Goal: Information Seeking & Learning: Find specific fact

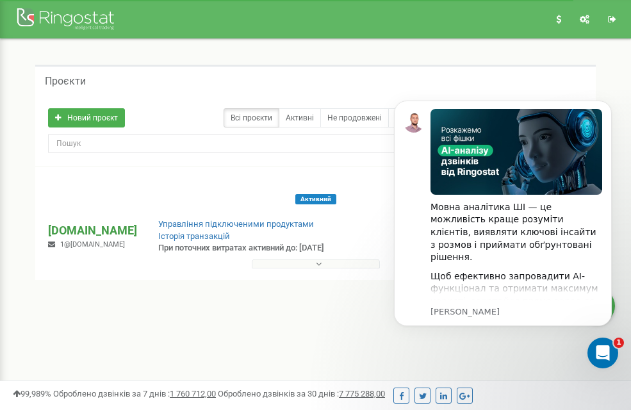
click at [137, 222] on p "[DOMAIN_NAME]" at bounding box center [92, 230] width 89 height 17
click at [610, 98] on button "Dismiss notification" at bounding box center [608, 104] width 17 height 17
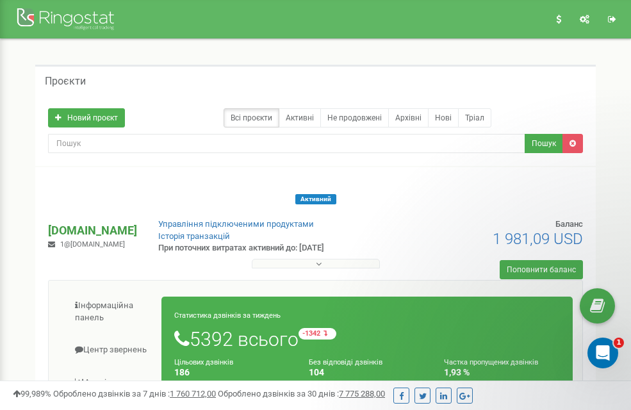
click at [124, 222] on p "[DOMAIN_NAME]" at bounding box center [92, 230] width 89 height 17
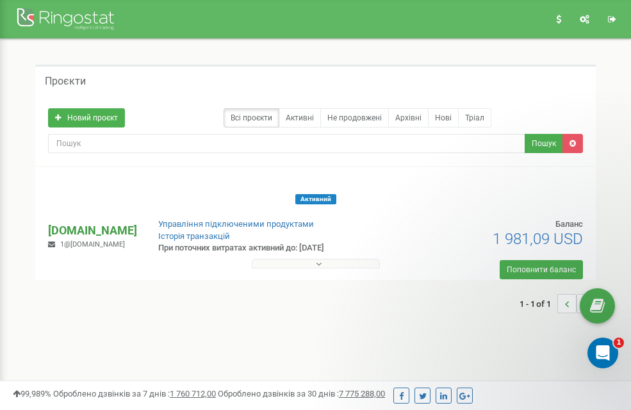
click at [124, 222] on p "[DOMAIN_NAME]" at bounding box center [92, 230] width 89 height 17
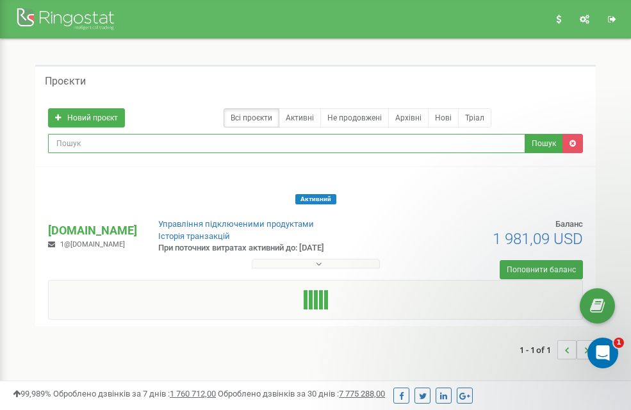
click at [473, 134] on input "text" at bounding box center [286, 143] width 477 height 19
paste input "[PHONE_NUMBER]"
type input "[PHONE_NUMBER]"
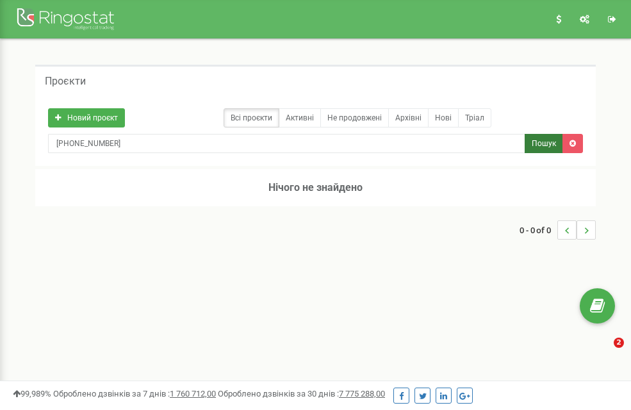
click at [540, 134] on button "Пошук" at bounding box center [544, 143] width 38 height 19
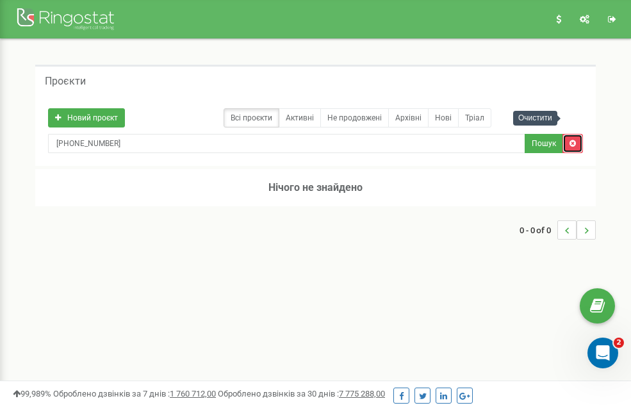
click at [575, 140] on icon at bounding box center [572, 144] width 6 height 8
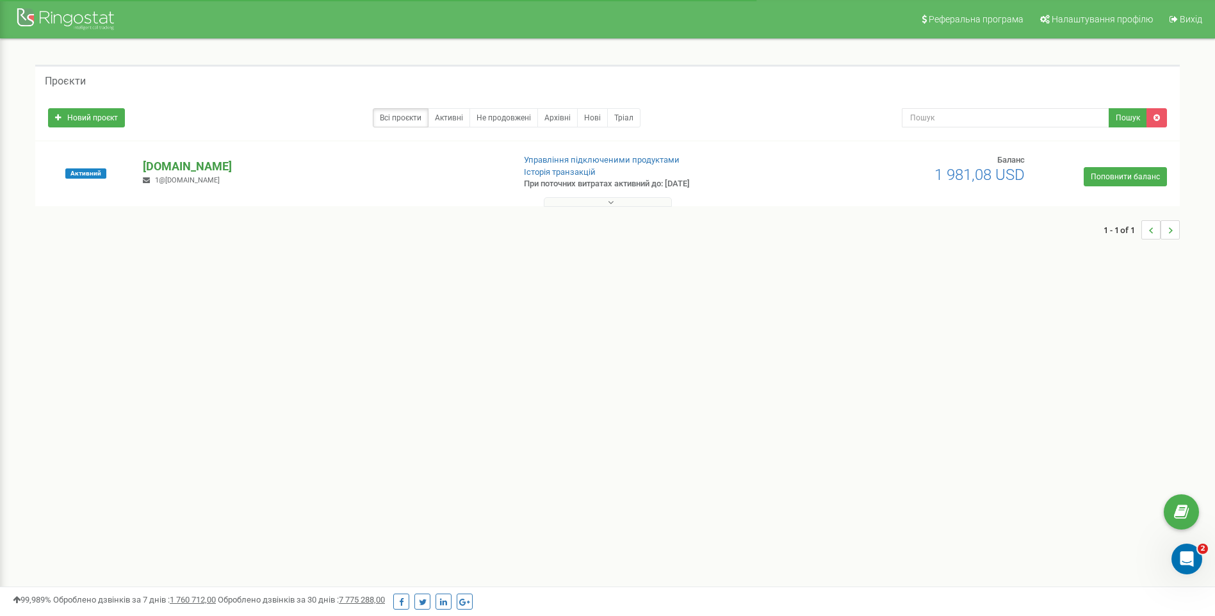
click at [154, 169] on p "[DOMAIN_NAME]" at bounding box center [323, 166] width 360 height 17
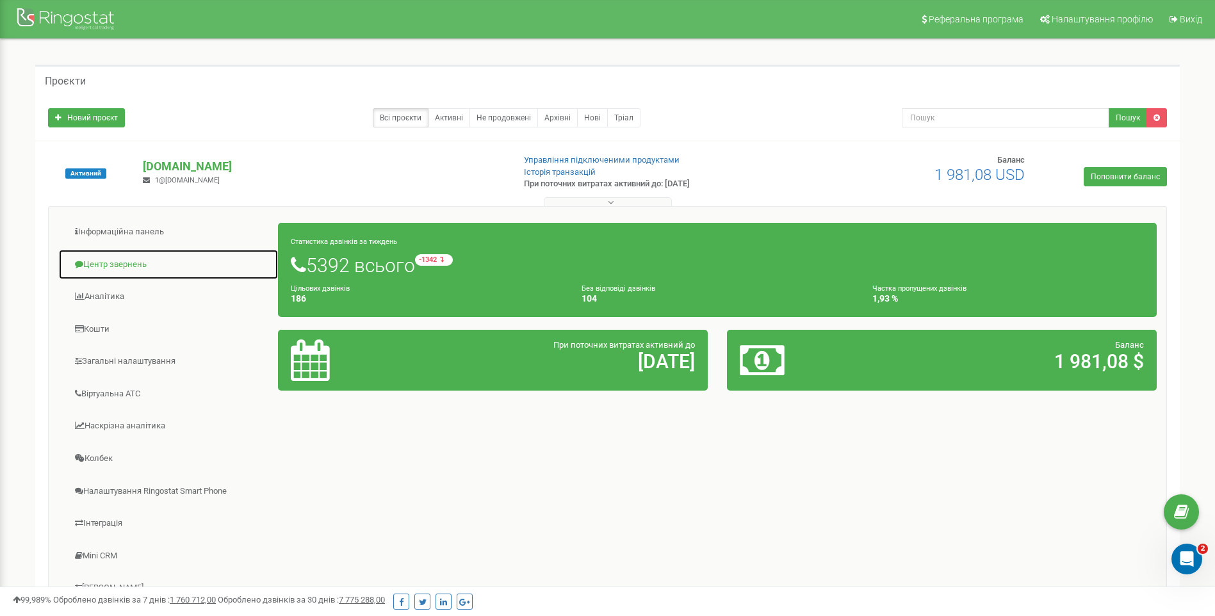
click at [117, 259] on link "Центр звернень" at bounding box center [168, 264] width 220 height 31
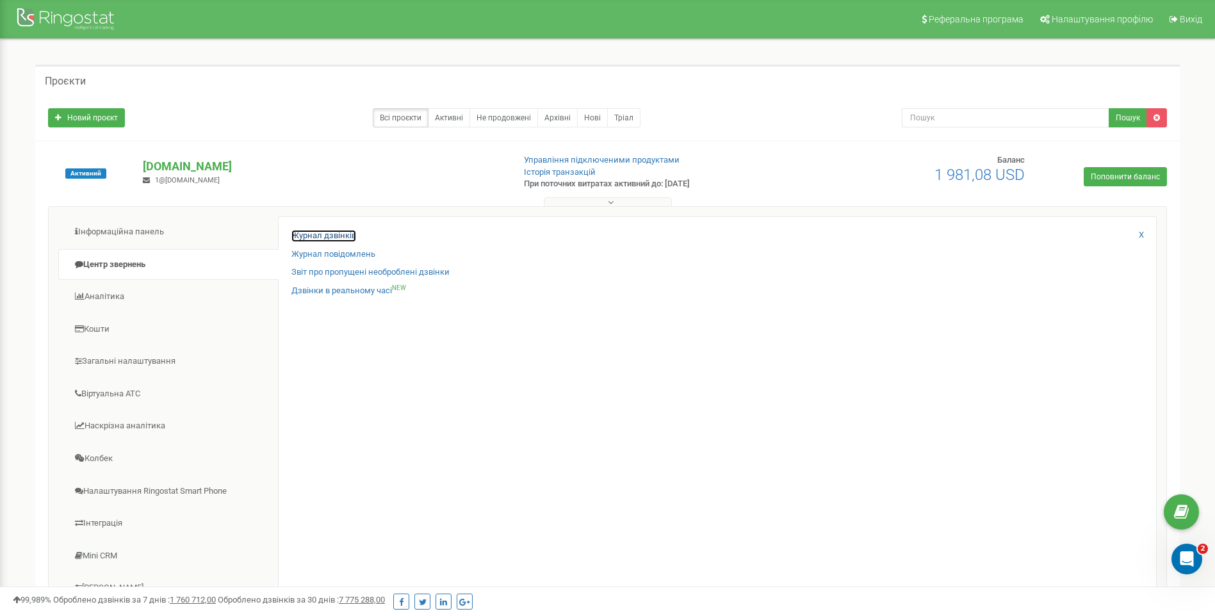
click at [338, 236] on link "Журнал дзвінків" at bounding box center [323, 236] width 65 height 12
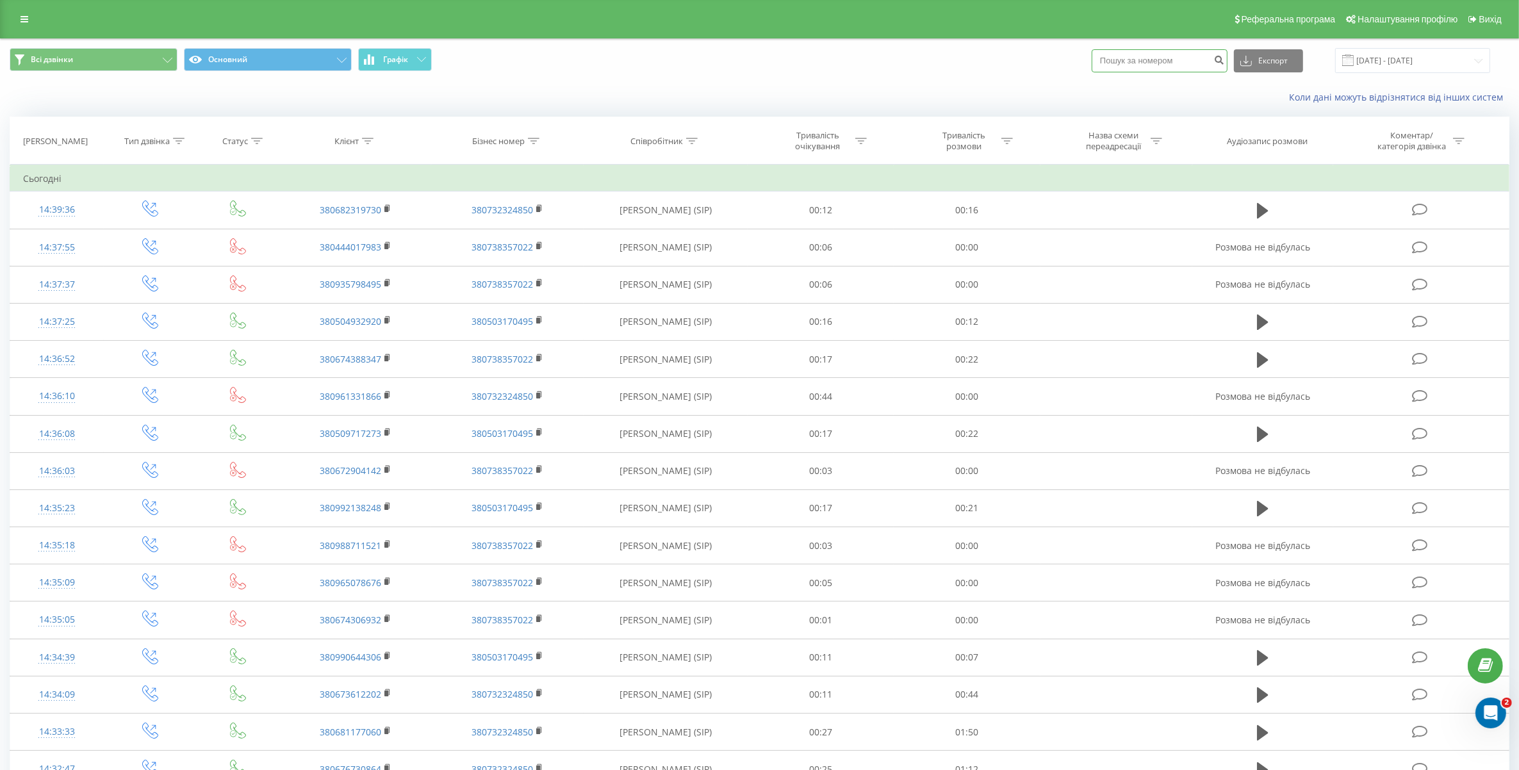
click at [1188, 58] on input at bounding box center [1159, 60] width 136 height 23
paste input "[PHONE_NUMBER]"
type input "[PHONE_NUMBER]"
click at [1225, 62] on button "submit" at bounding box center [1218, 60] width 17 height 23
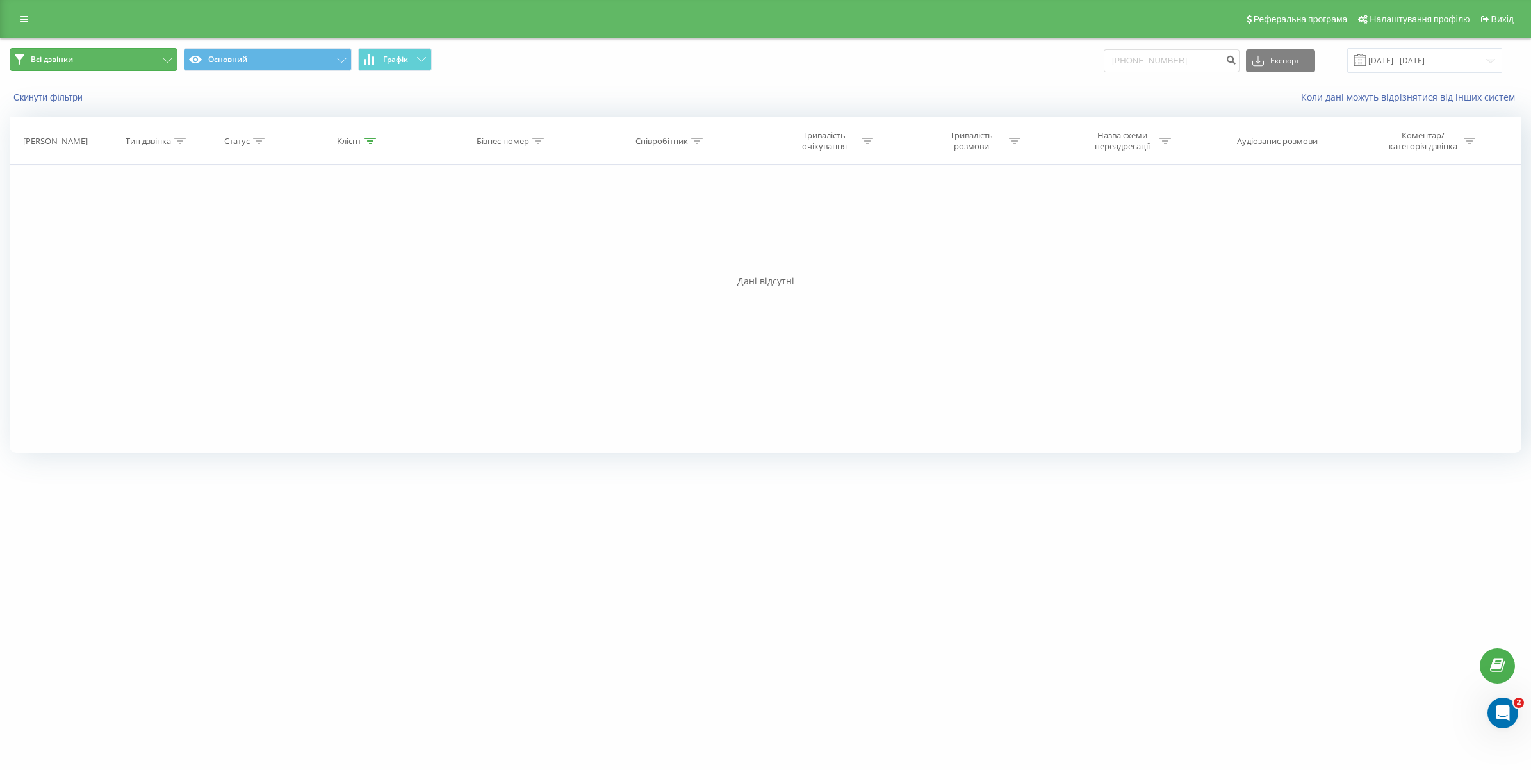
click at [87, 56] on button "Всі дзвінки" at bounding box center [94, 59] width 168 height 23
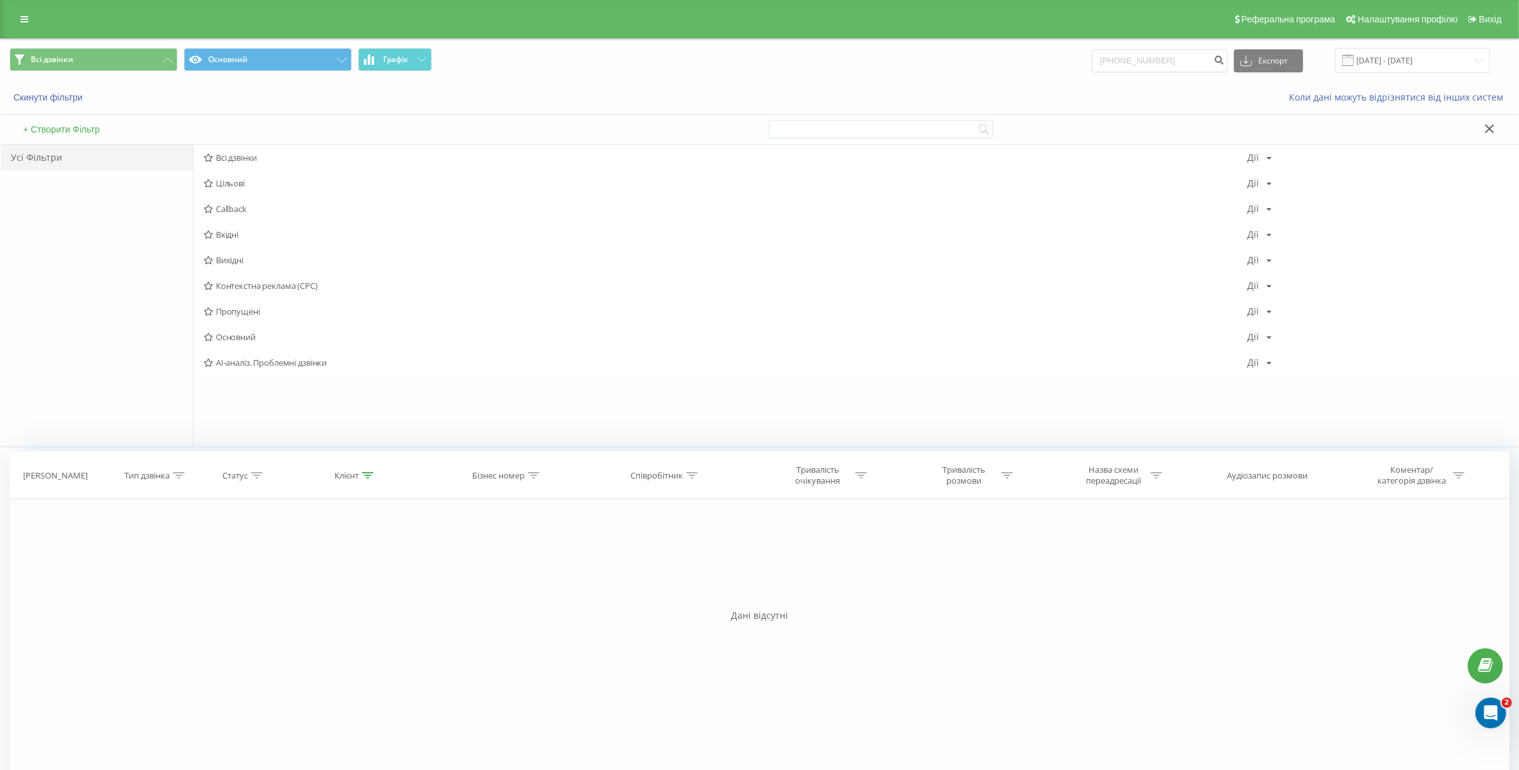
drag, startPoint x: 803, startPoint y: 34, endPoint x: 994, endPoint y: 85, distance: 198.1
click at [804, 34] on div "Реферальна програма Налаштування профілю Вихід" at bounding box center [759, 19] width 1519 height 38
click at [1171, 55] on input "[PHONE_NUMBER]" at bounding box center [1159, 60] width 136 height 23
paste input "[PHONE_NUMBER]"
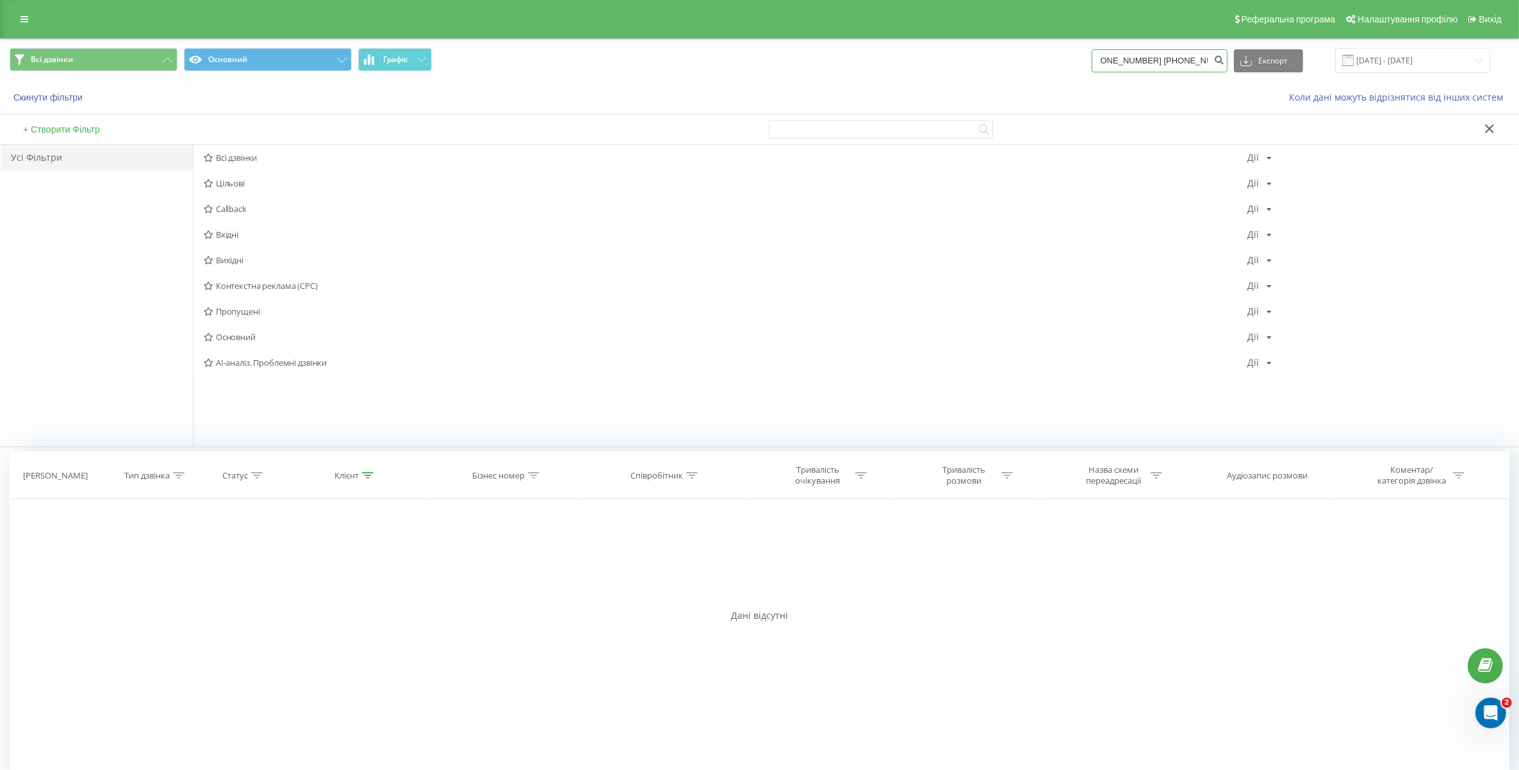
paste input "+3805091630"
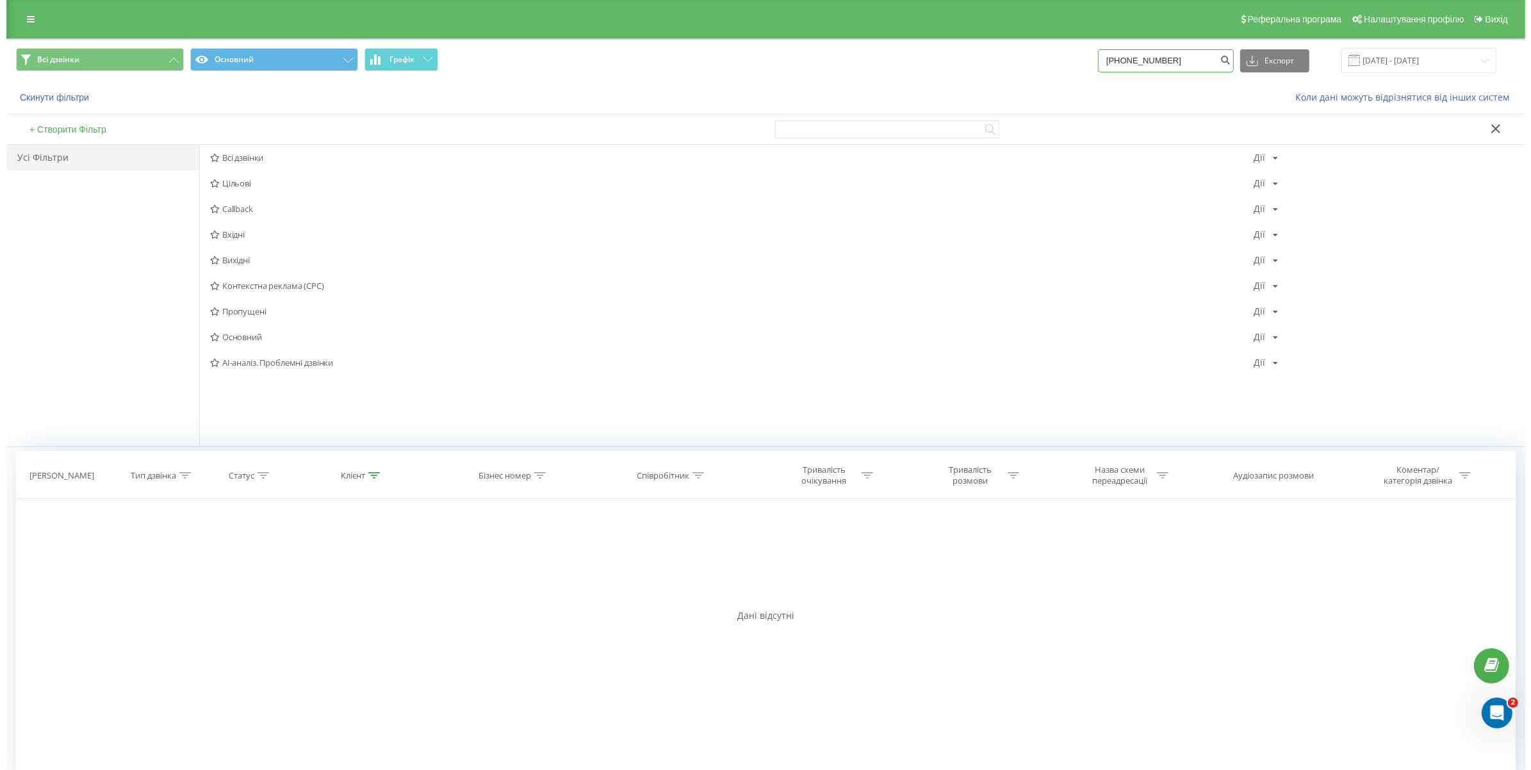
scroll to position [0, 0]
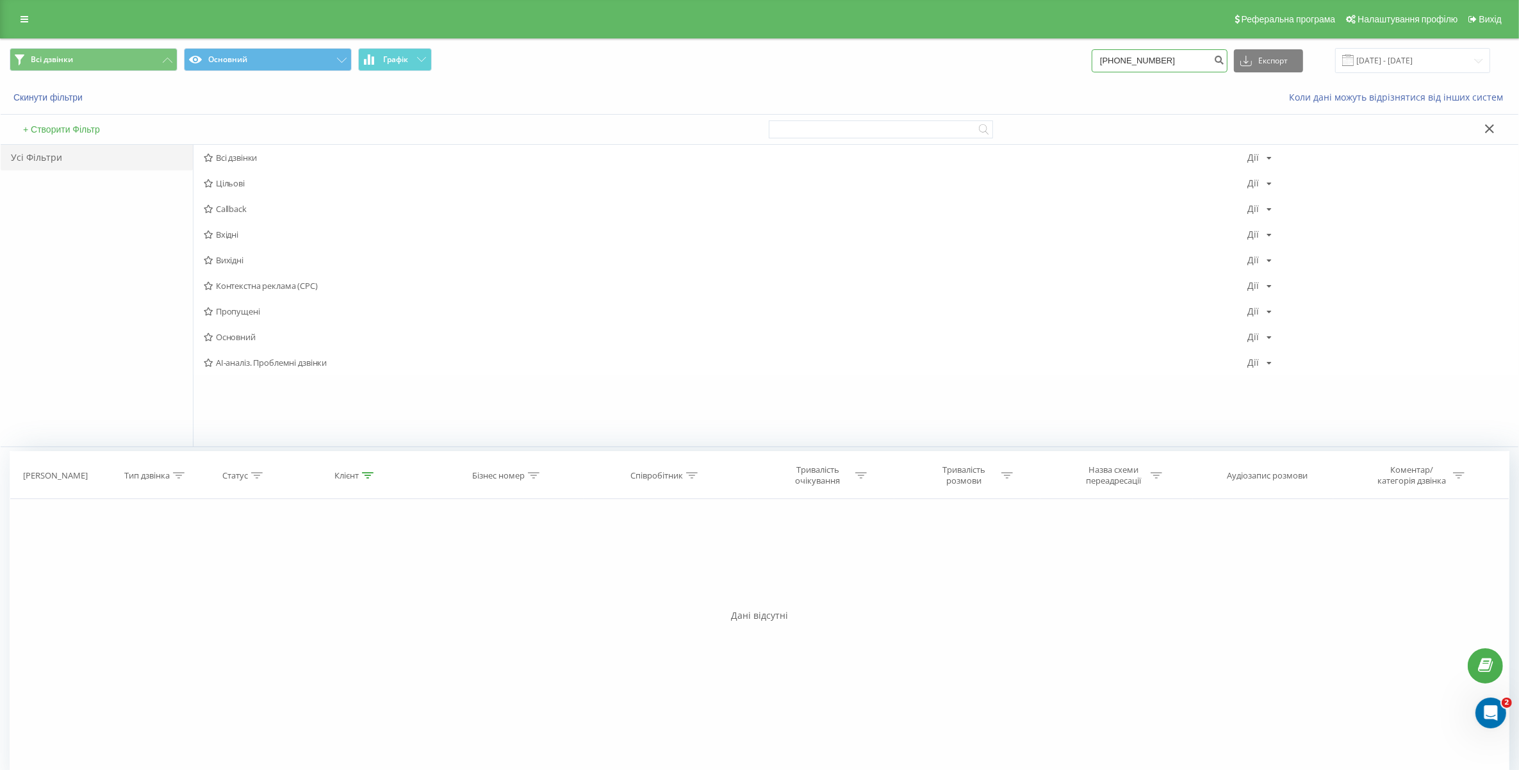
type input "[PHONE_NUMBER]"
click at [1493, 123] on button at bounding box center [1489, 129] width 19 height 13
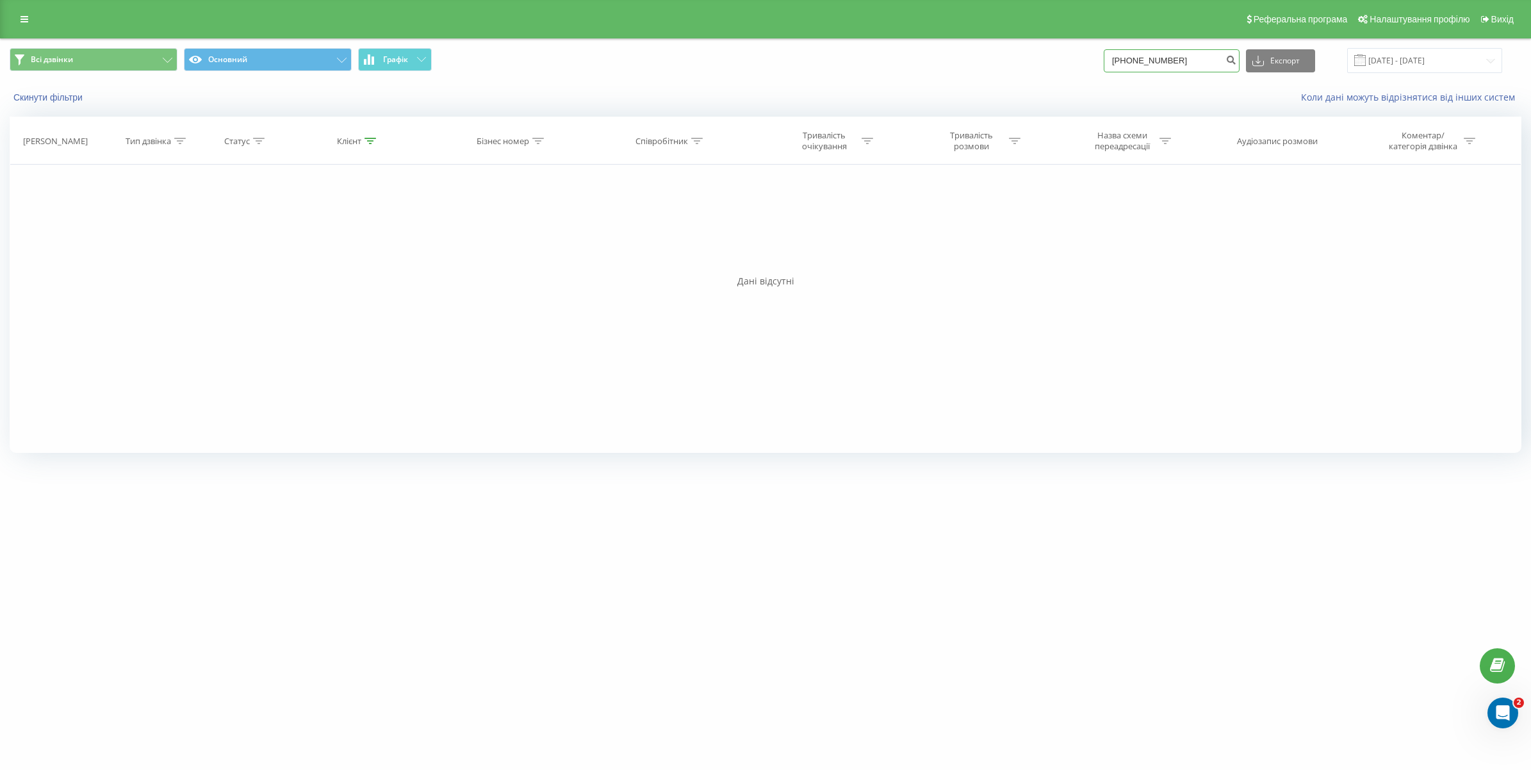
click at [1201, 62] on input "[PHONE_NUMBER]" at bounding box center [1172, 60] width 136 height 23
click at [1236, 59] on icon "submit" at bounding box center [1230, 58] width 11 height 8
click at [1485, 61] on input "[DATE] - [DATE]" at bounding box center [1424, 60] width 155 height 25
click at [51, 98] on button "Скинути фільтри" at bounding box center [49, 98] width 79 height 12
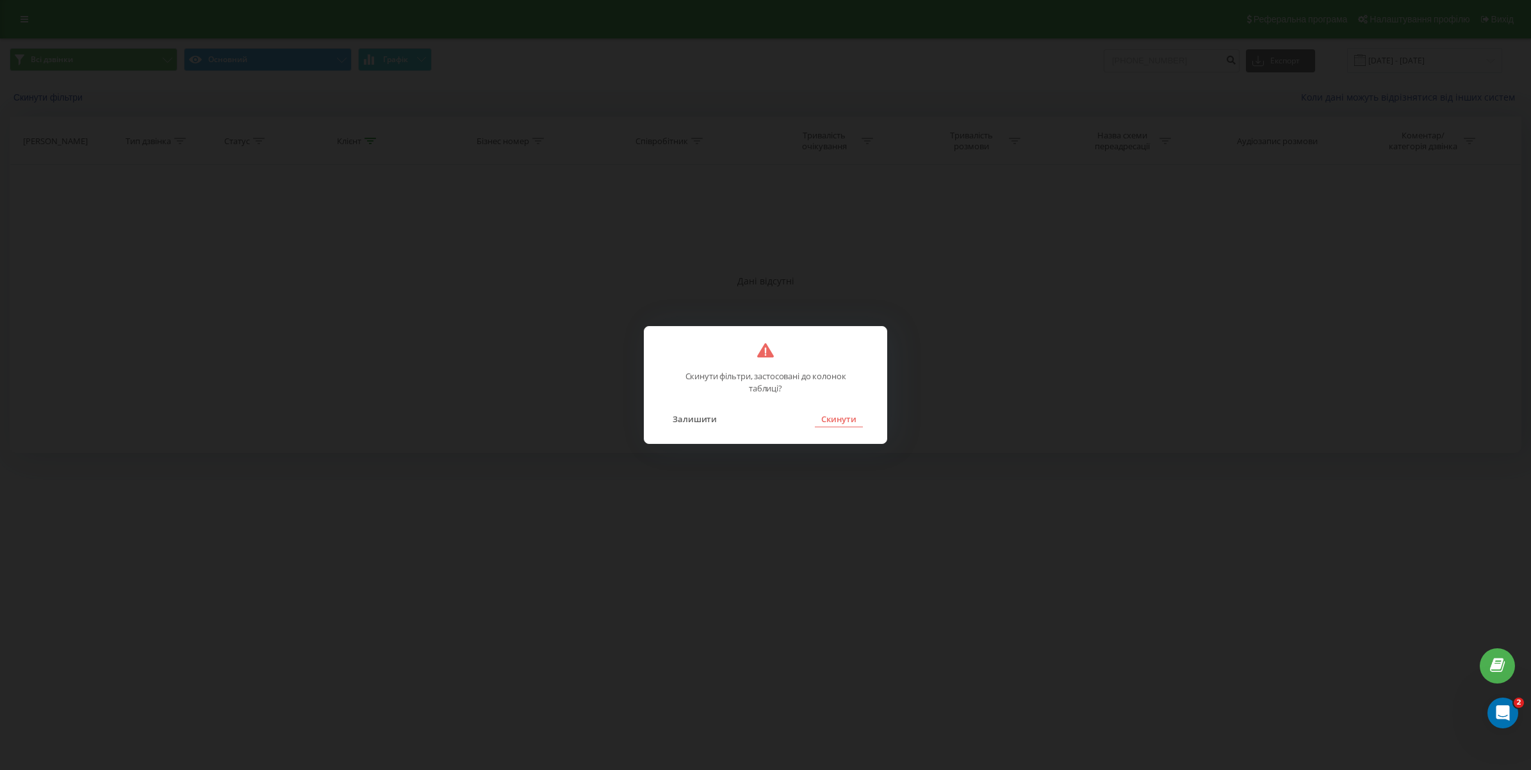
click at [824, 420] on button "Скинути" at bounding box center [839, 419] width 48 height 17
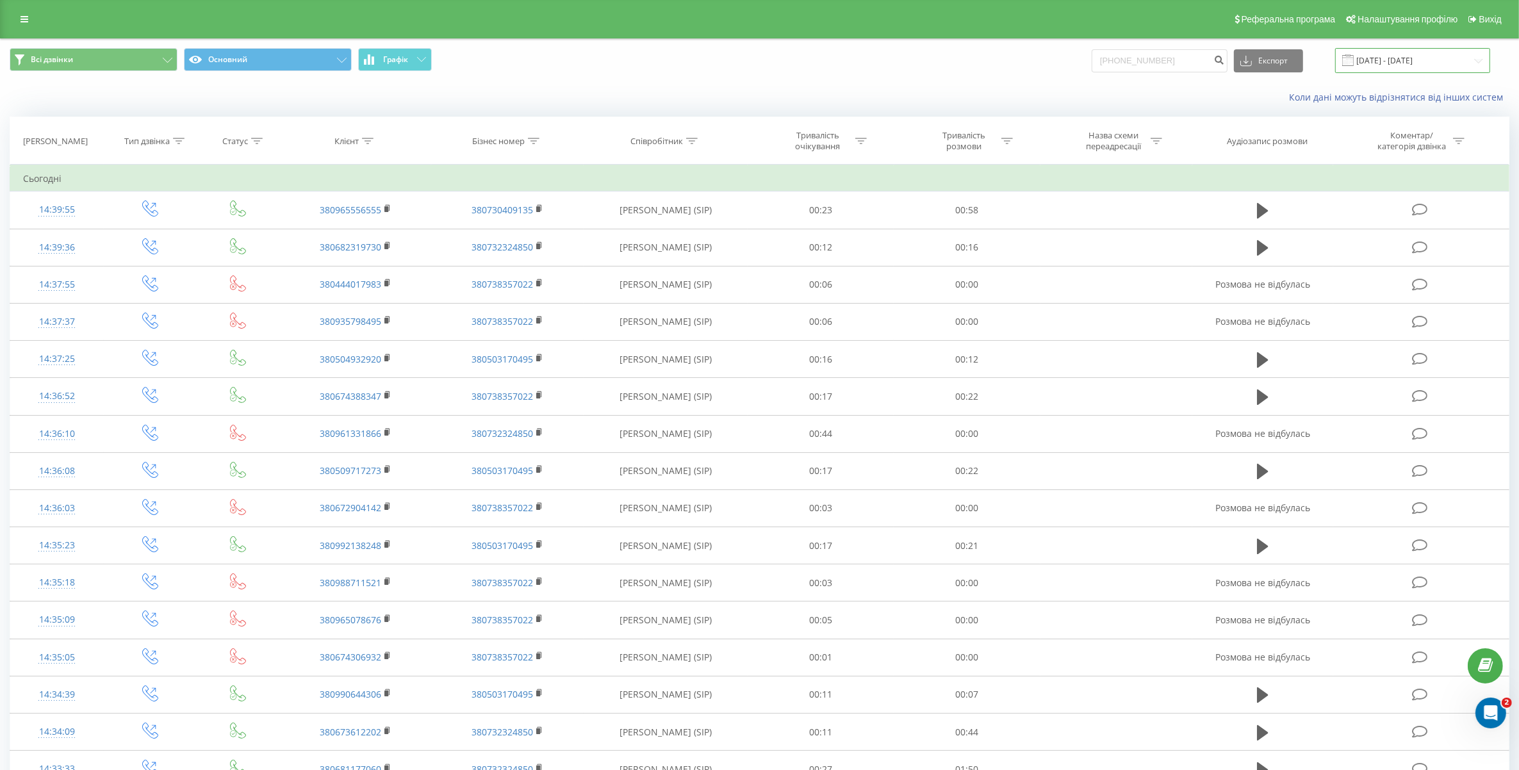
click at [1470, 65] on input "[DATE] - [DATE]" at bounding box center [1412, 60] width 155 height 25
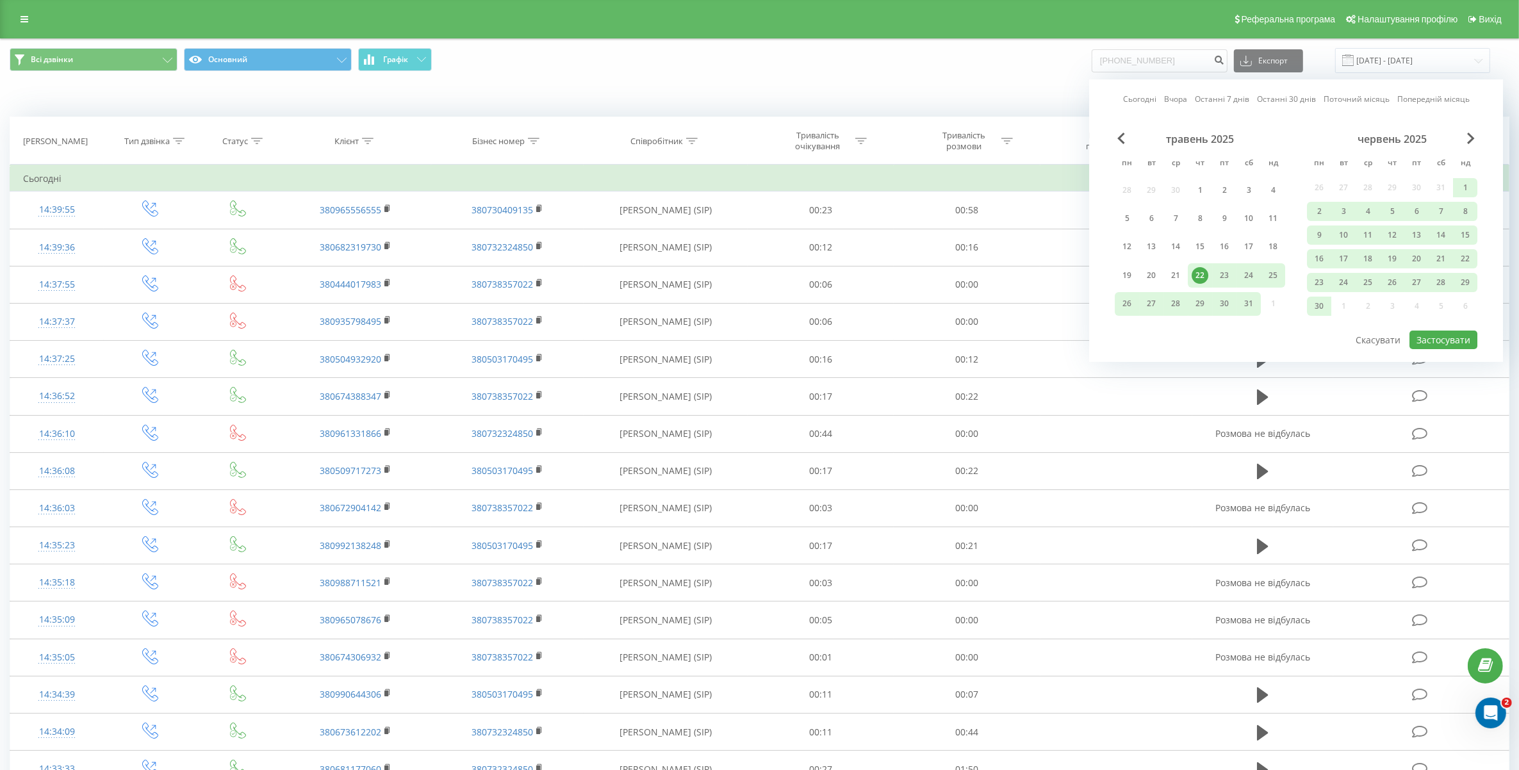
click at [1475, 136] on div "червень 2025" at bounding box center [1392, 139] width 170 height 13
click at [1474, 138] on span "Next Month" at bounding box center [1471, 139] width 8 height 12
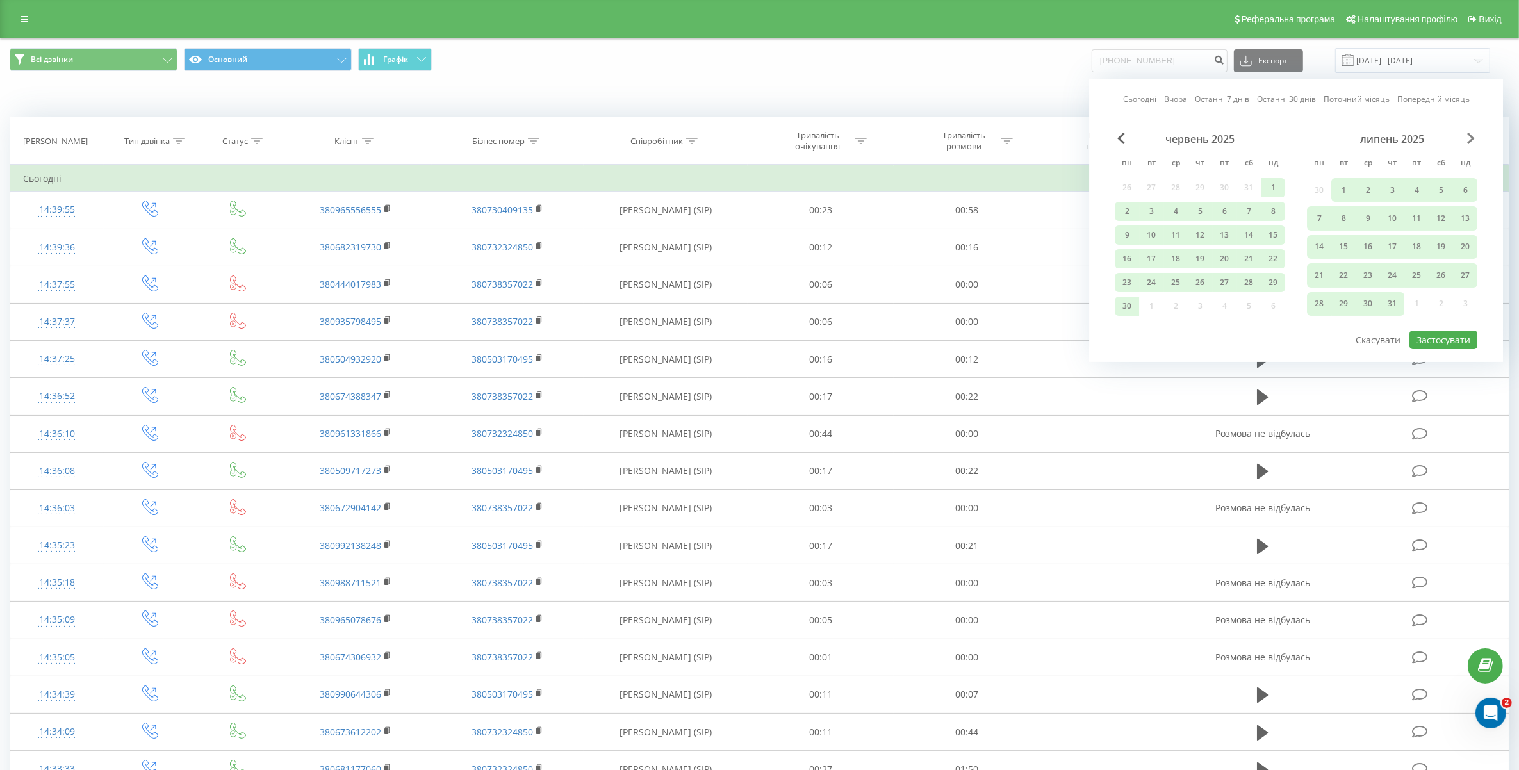
click at [1468, 135] on span "Next Month" at bounding box center [1471, 139] width 8 height 12
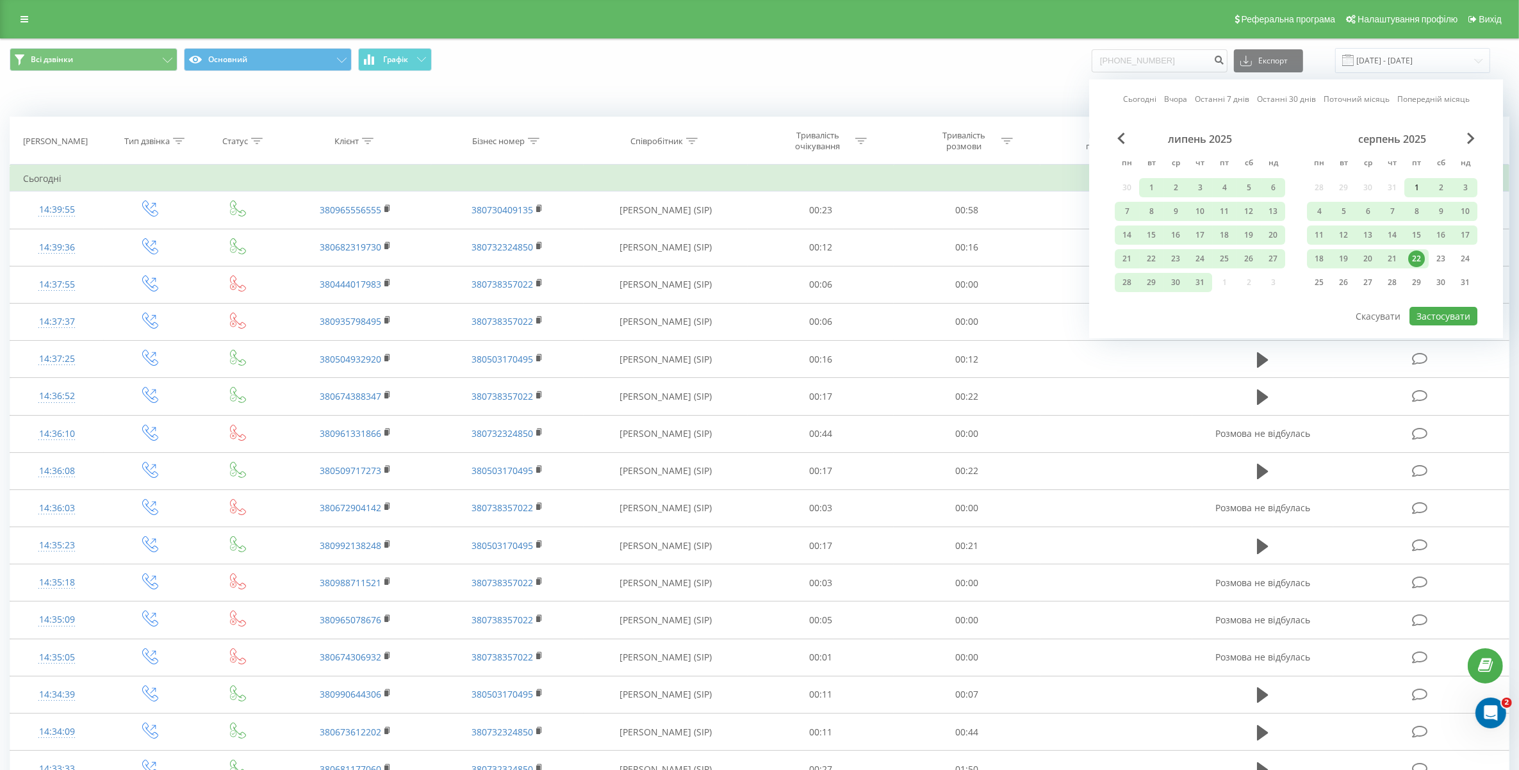
click at [1412, 184] on div "1" at bounding box center [1416, 187] width 17 height 17
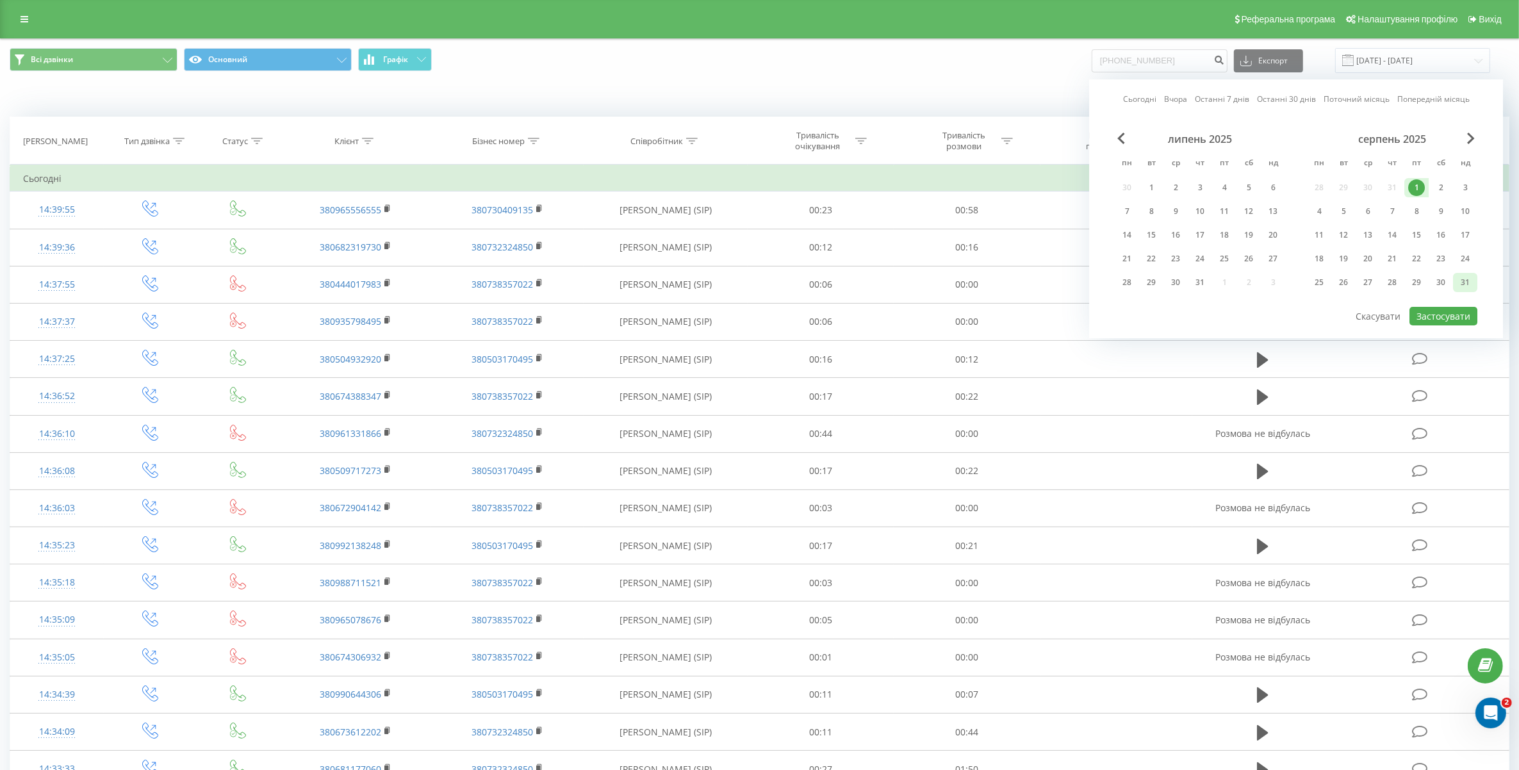
click at [1458, 281] on div "31" at bounding box center [1465, 282] width 17 height 17
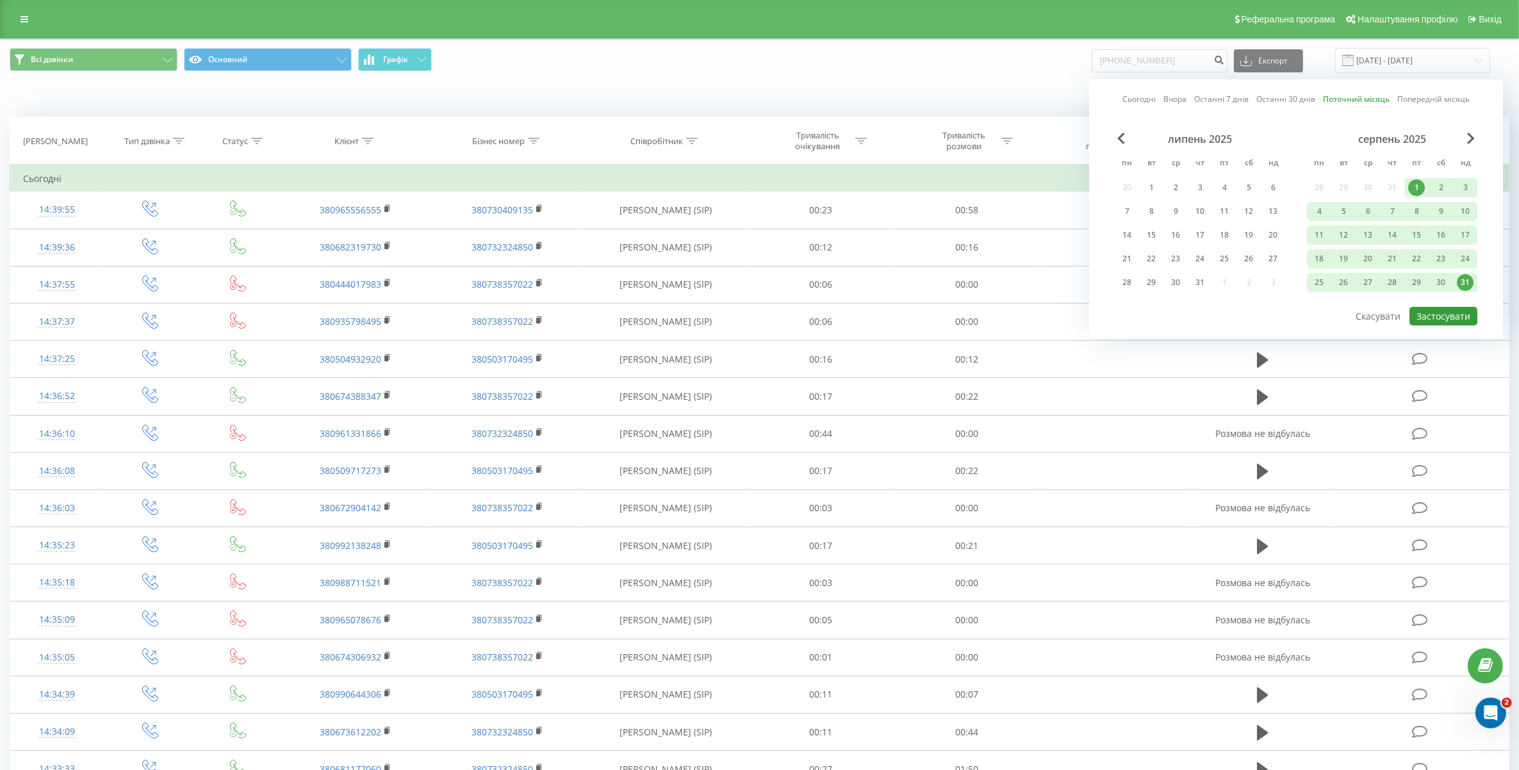
click at [1449, 311] on button "Застосувати" at bounding box center [1443, 316] width 68 height 19
type input "01.08.2025 - 31.08.2025"
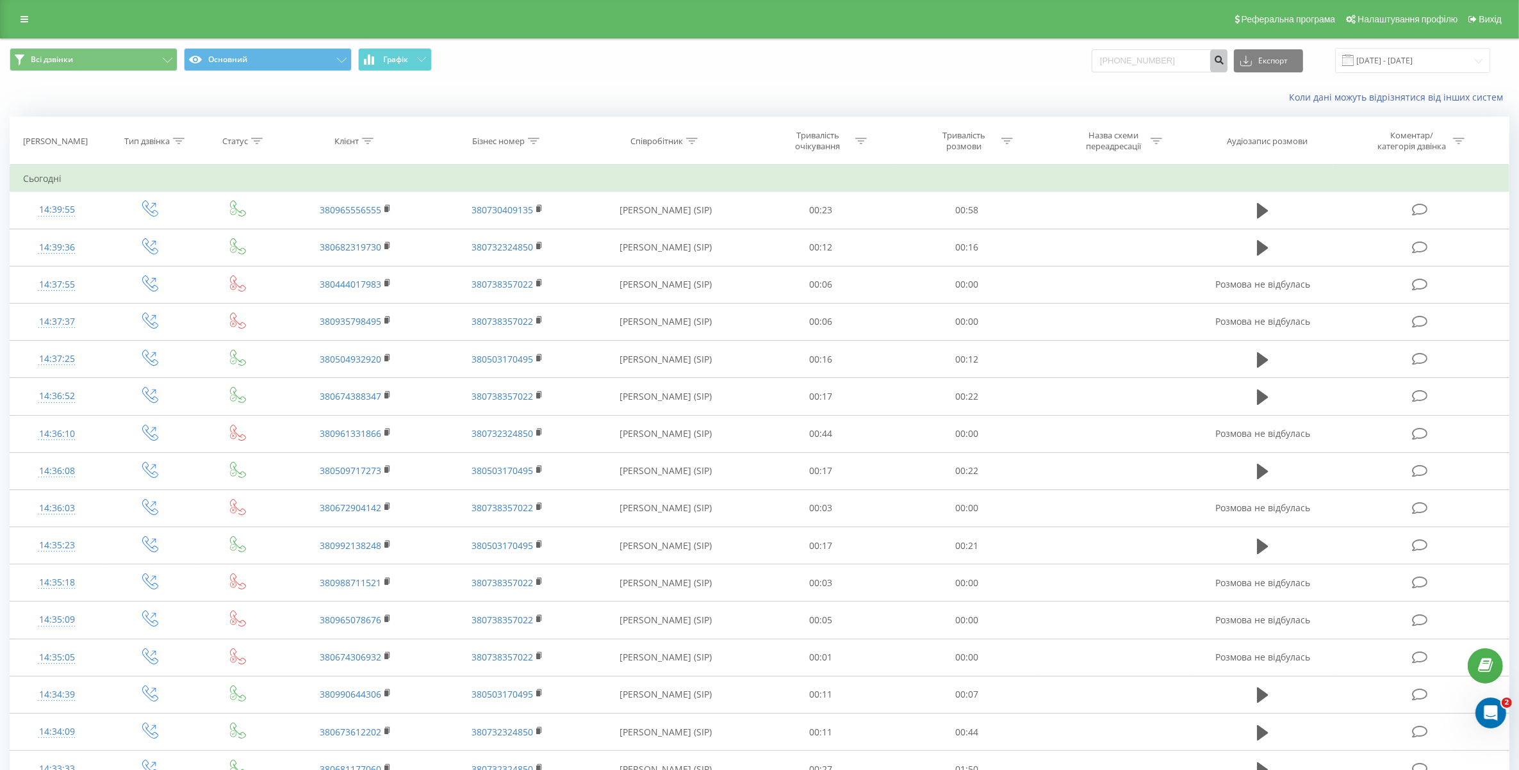
click at [1224, 55] on icon "submit" at bounding box center [1218, 58] width 11 height 8
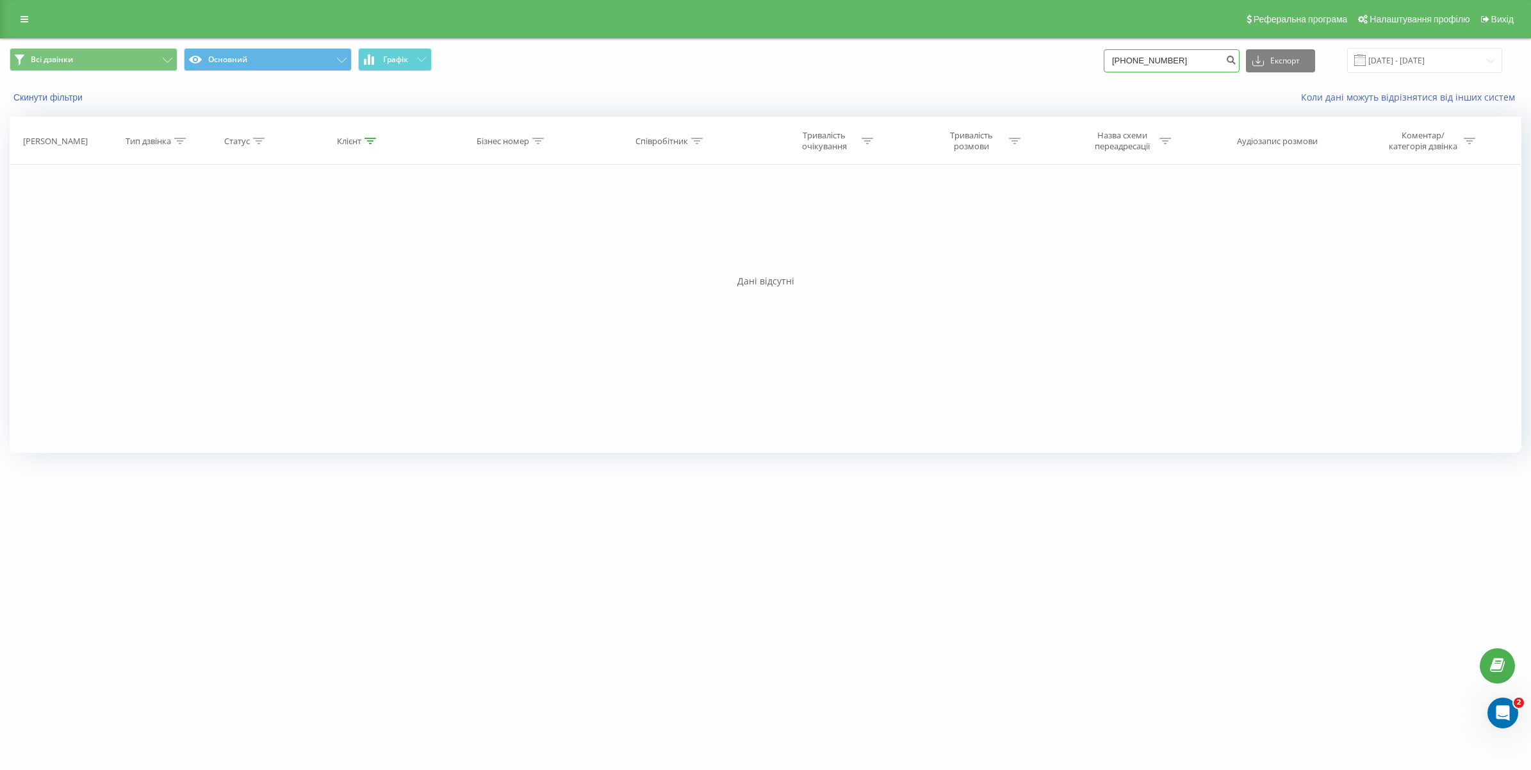
click at [1190, 66] on input "[PHONE_NUMBER]" at bounding box center [1172, 60] width 136 height 23
click at [163, 50] on button "Всі дзвінки" at bounding box center [94, 59] width 168 height 23
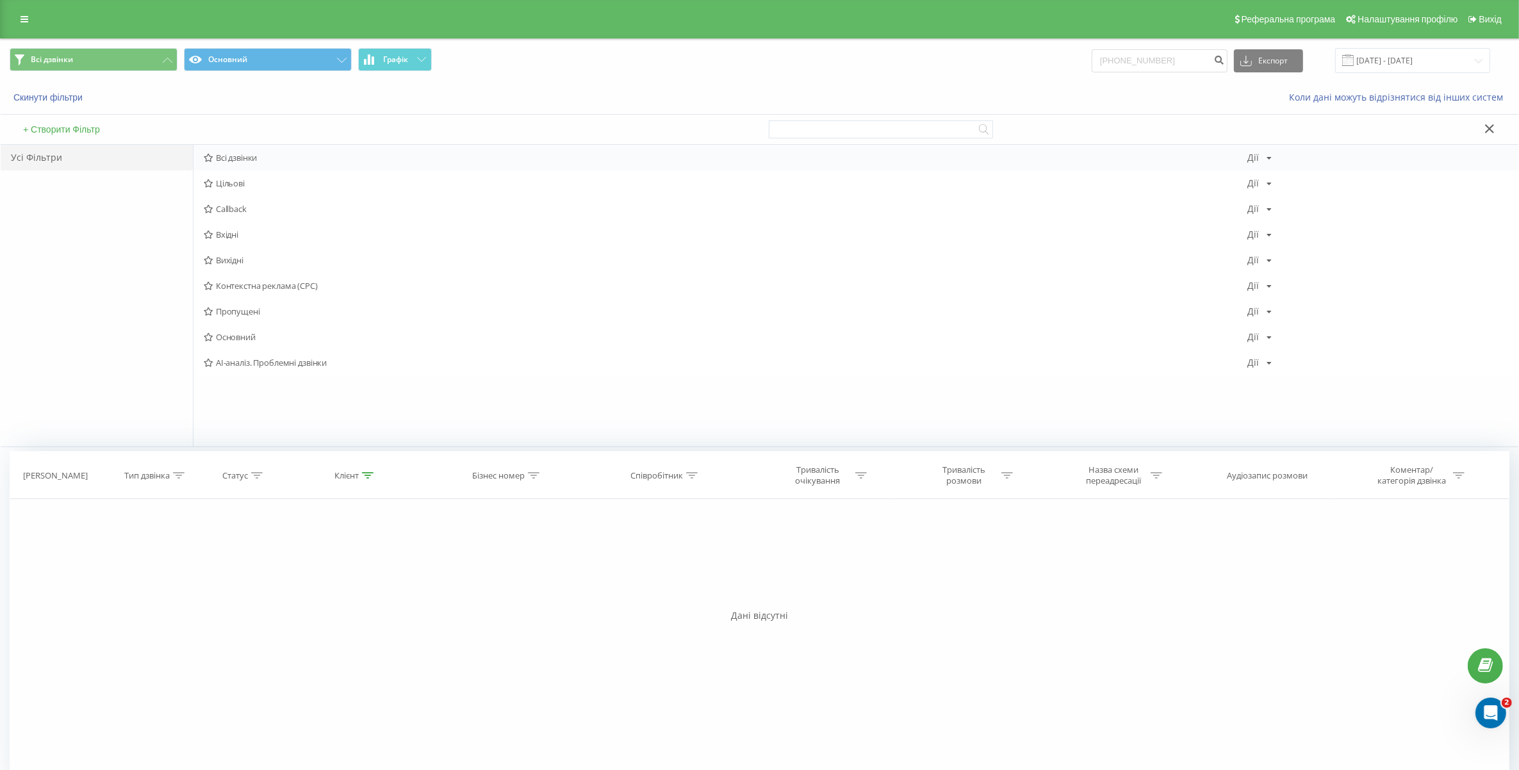
click at [252, 158] on span "Всі дзвінки" at bounding box center [725, 157] width 1043 height 9
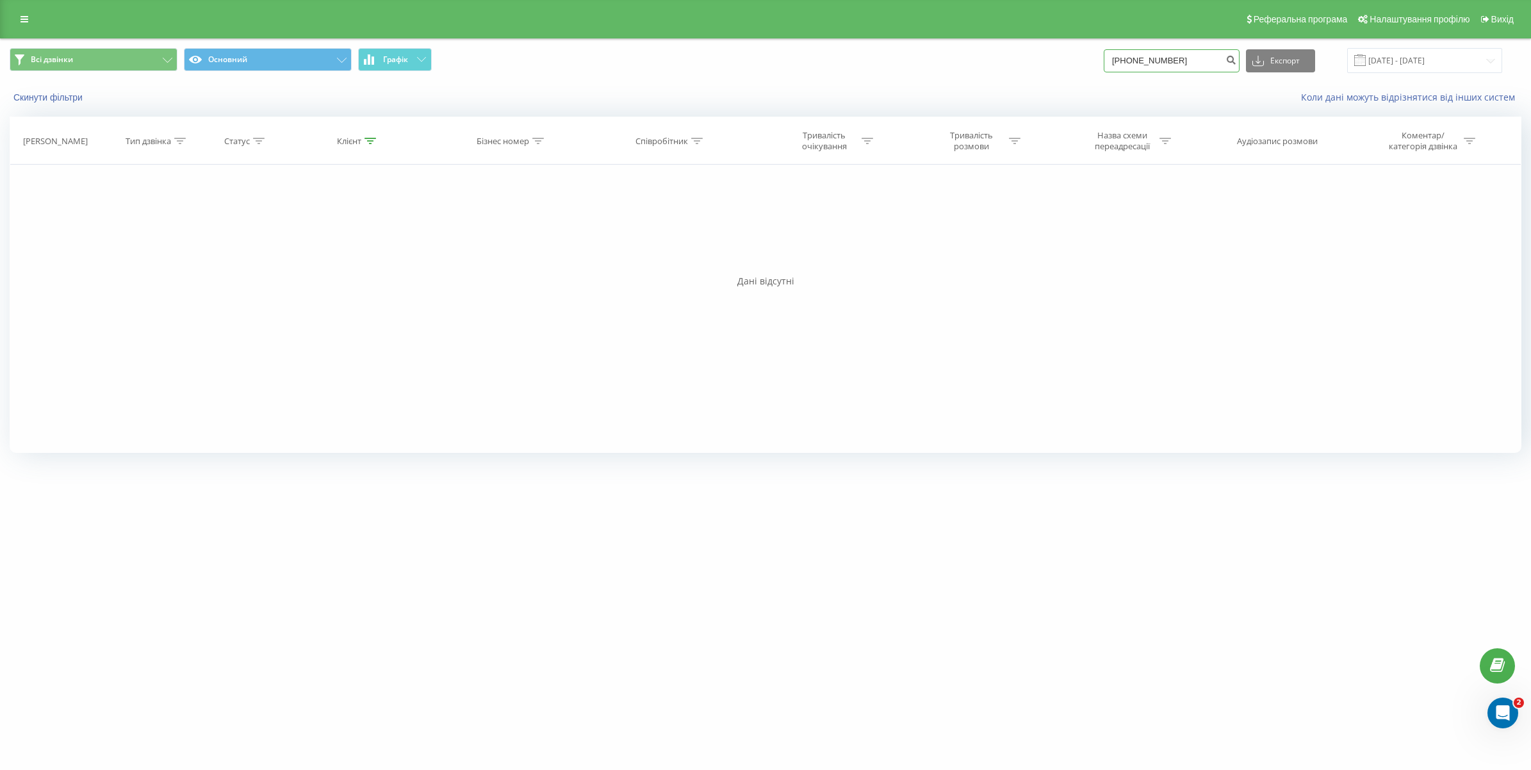
click at [1206, 64] on input "[PHONE_NUMBER]" at bounding box center [1172, 60] width 136 height 23
click at [1236, 58] on icon "submit" at bounding box center [1230, 58] width 11 height 8
click at [125, 60] on button "Всі дзвінки" at bounding box center [94, 59] width 168 height 23
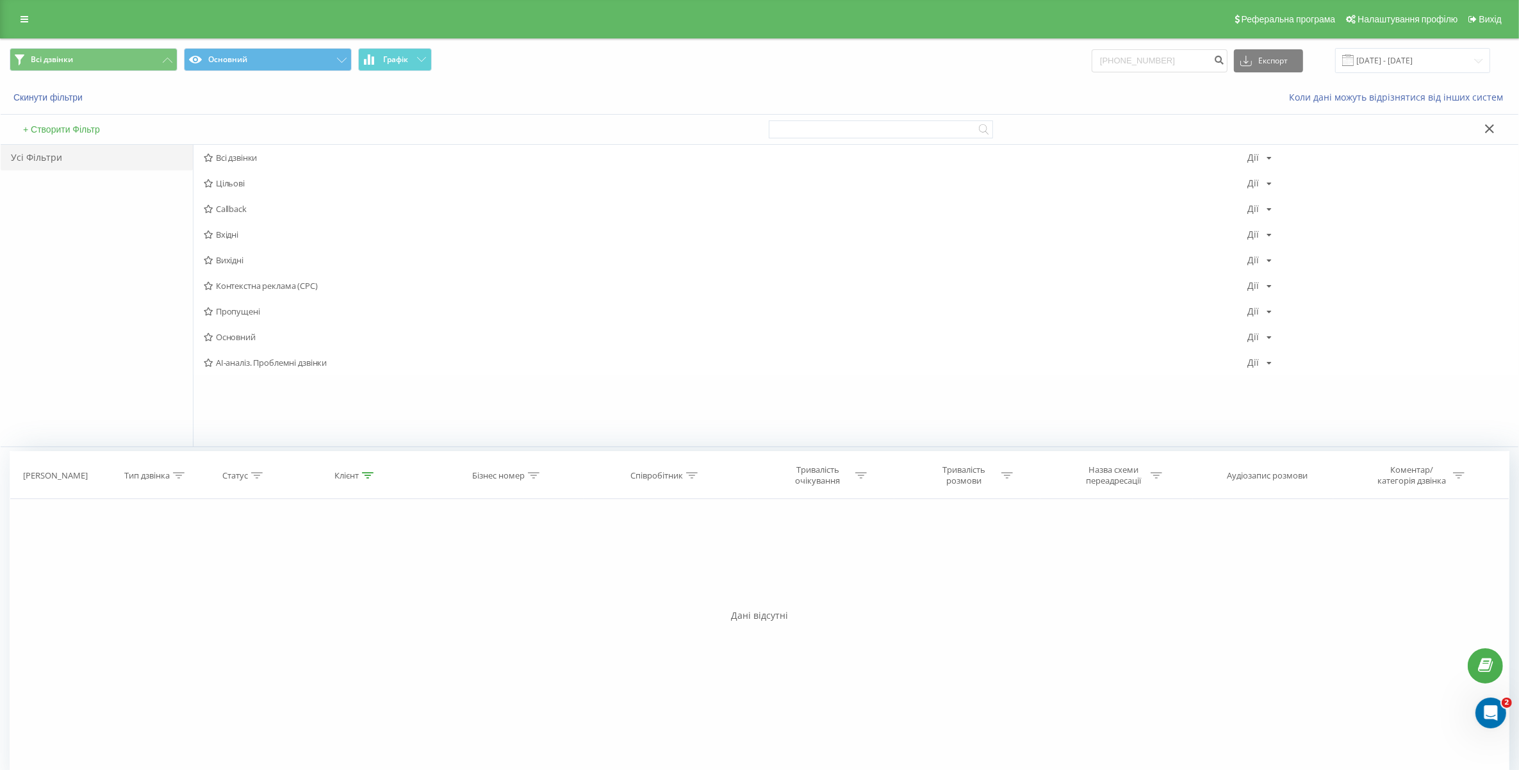
click at [26, 6] on div "Реферальна програма Налаштування профілю Вихід" at bounding box center [759, 19] width 1519 height 38
click at [24, 11] on link at bounding box center [24, 19] width 23 height 18
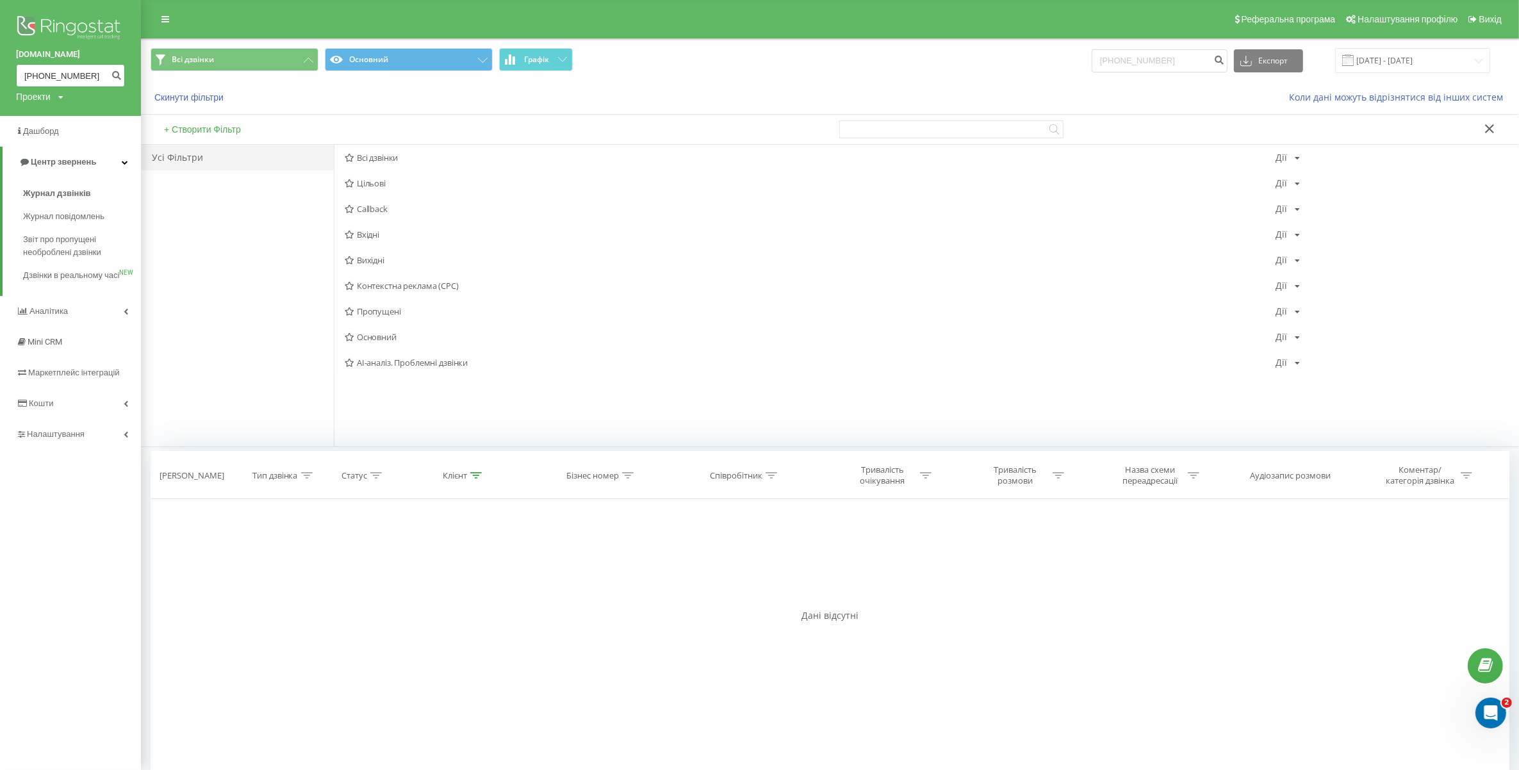
click at [65, 77] on input "[PHONE_NUMBER]" at bounding box center [70, 75] width 109 height 23
click at [115, 77] on icon "submit" at bounding box center [116, 74] width 11 height 8
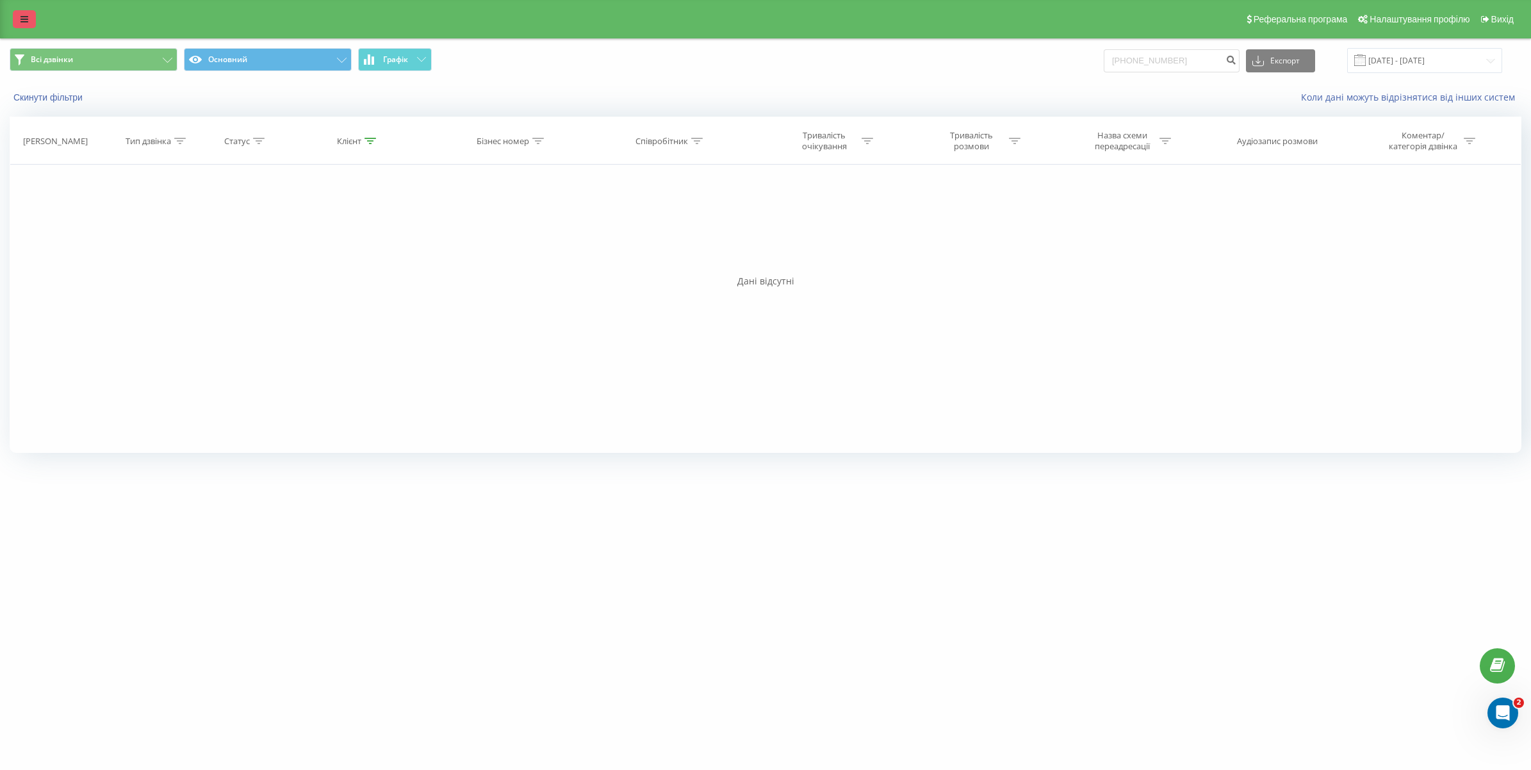
click at [21, 24] on link at bounding box center [24, 19] width 23 height 18
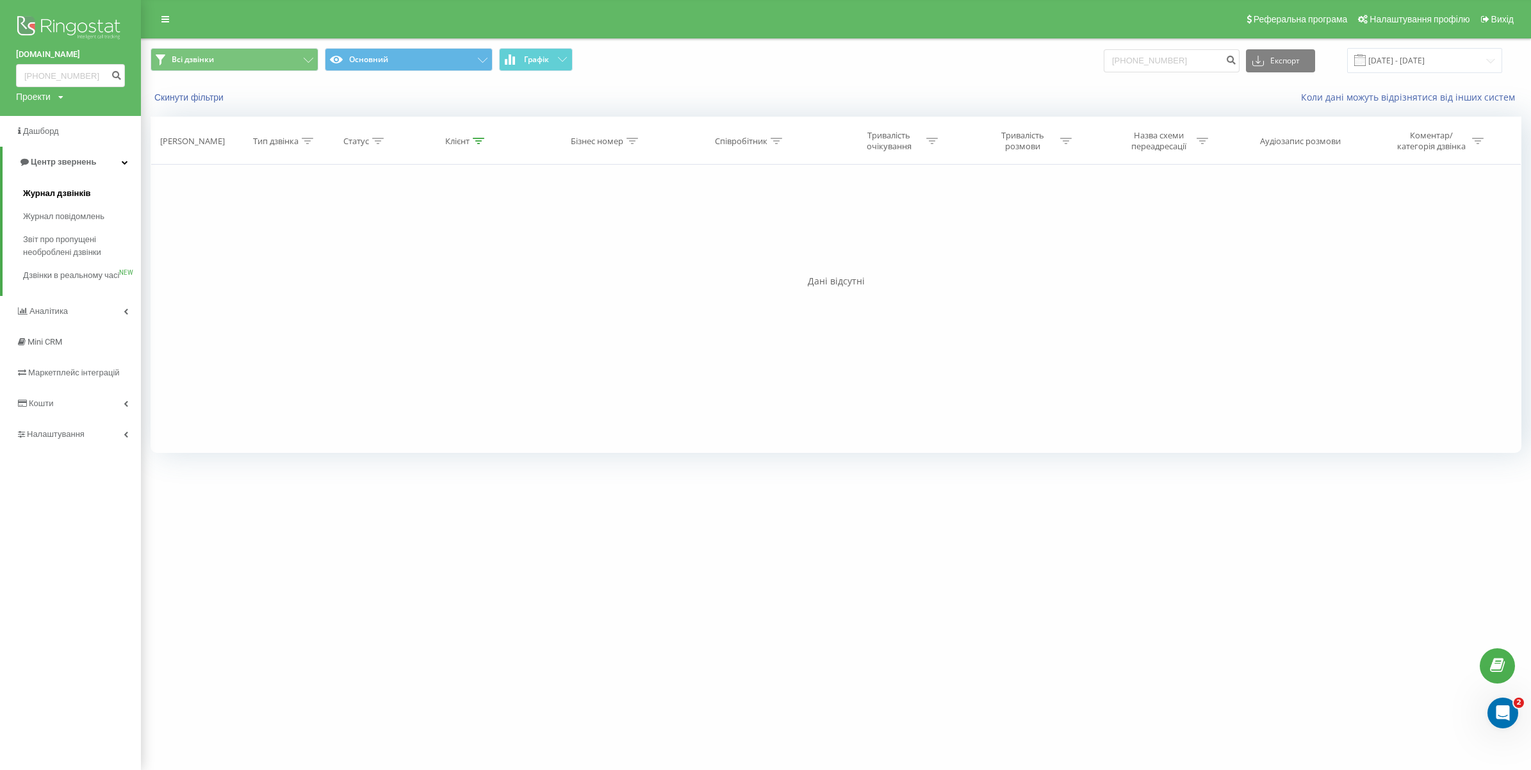
click at [72, 192] on span "Журнал дзвінків" at bounding box center [57, 193] width 68 height 13
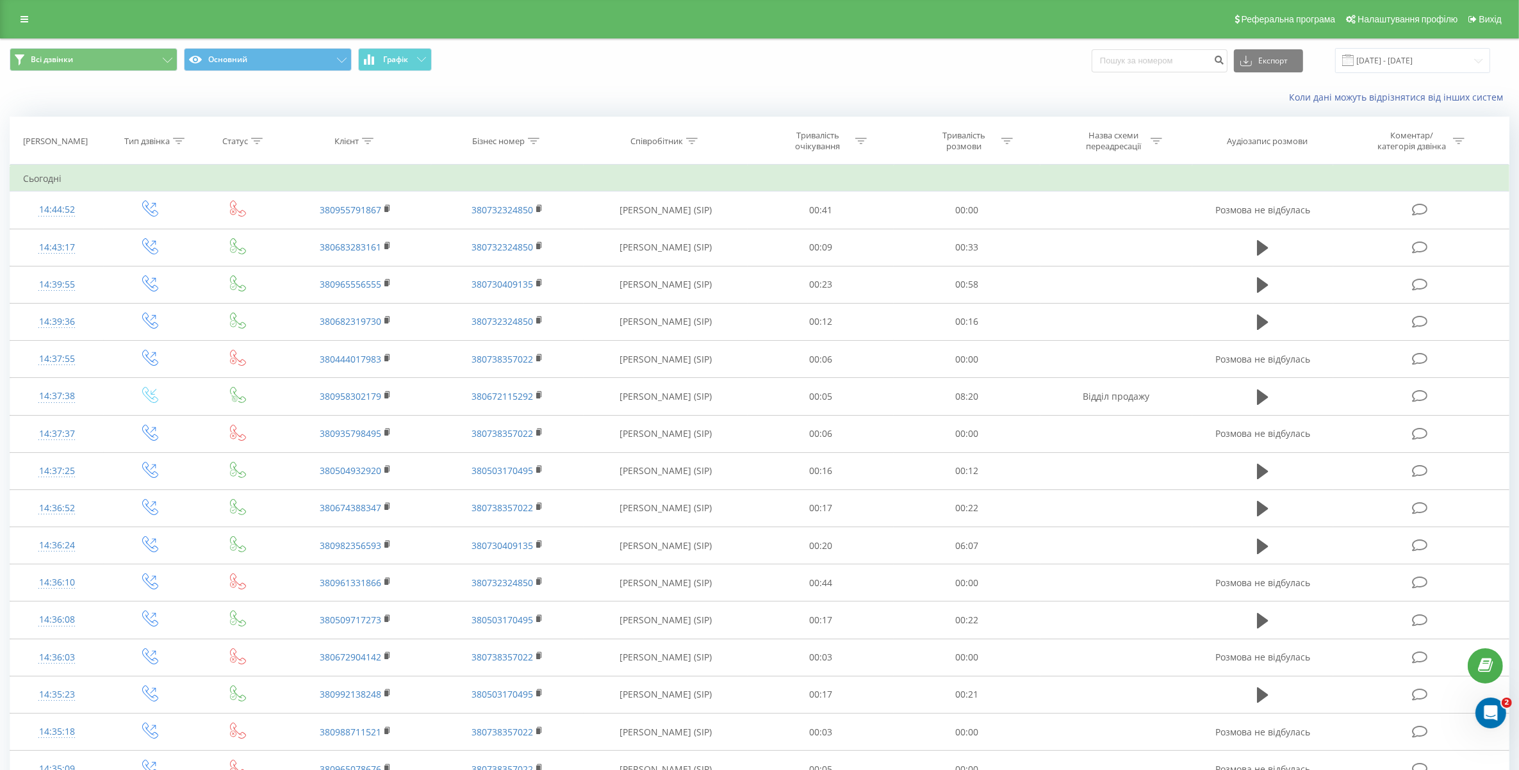
click at [369, 138] on icon at bounding box center [368, 141] width 12 height 6
click at [347, 237] on input "text" at bounding box center [355, 233] width 113 height 22
paste input "[PHONE_NUMBER]"
click at [309, 231] on input "[PHONE_NUMBER]" at bounding box center [355, 233] width 113 height 22
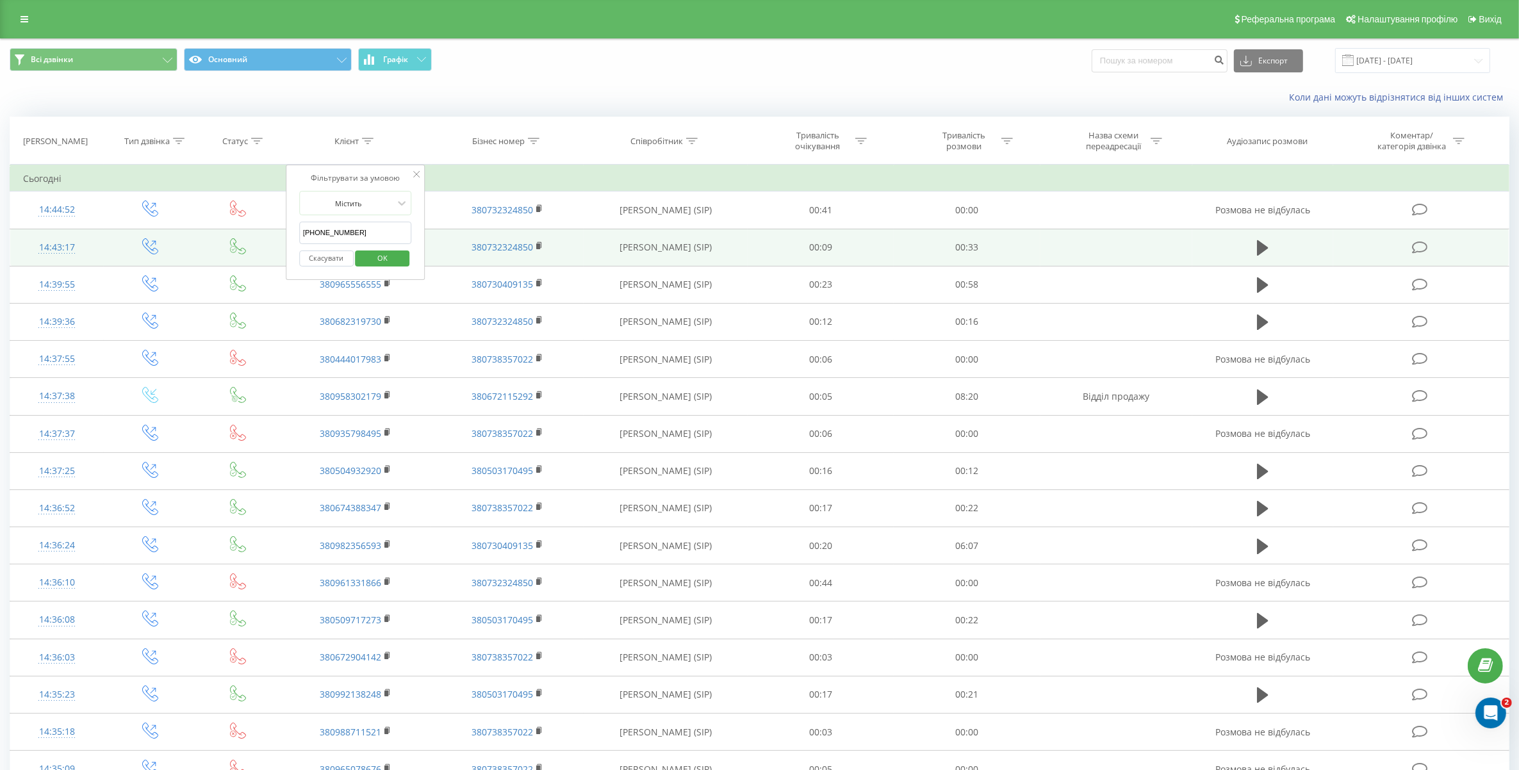
type input "380509163019"
click button "OK" at bounding box center [382, 258] width 54 height 16
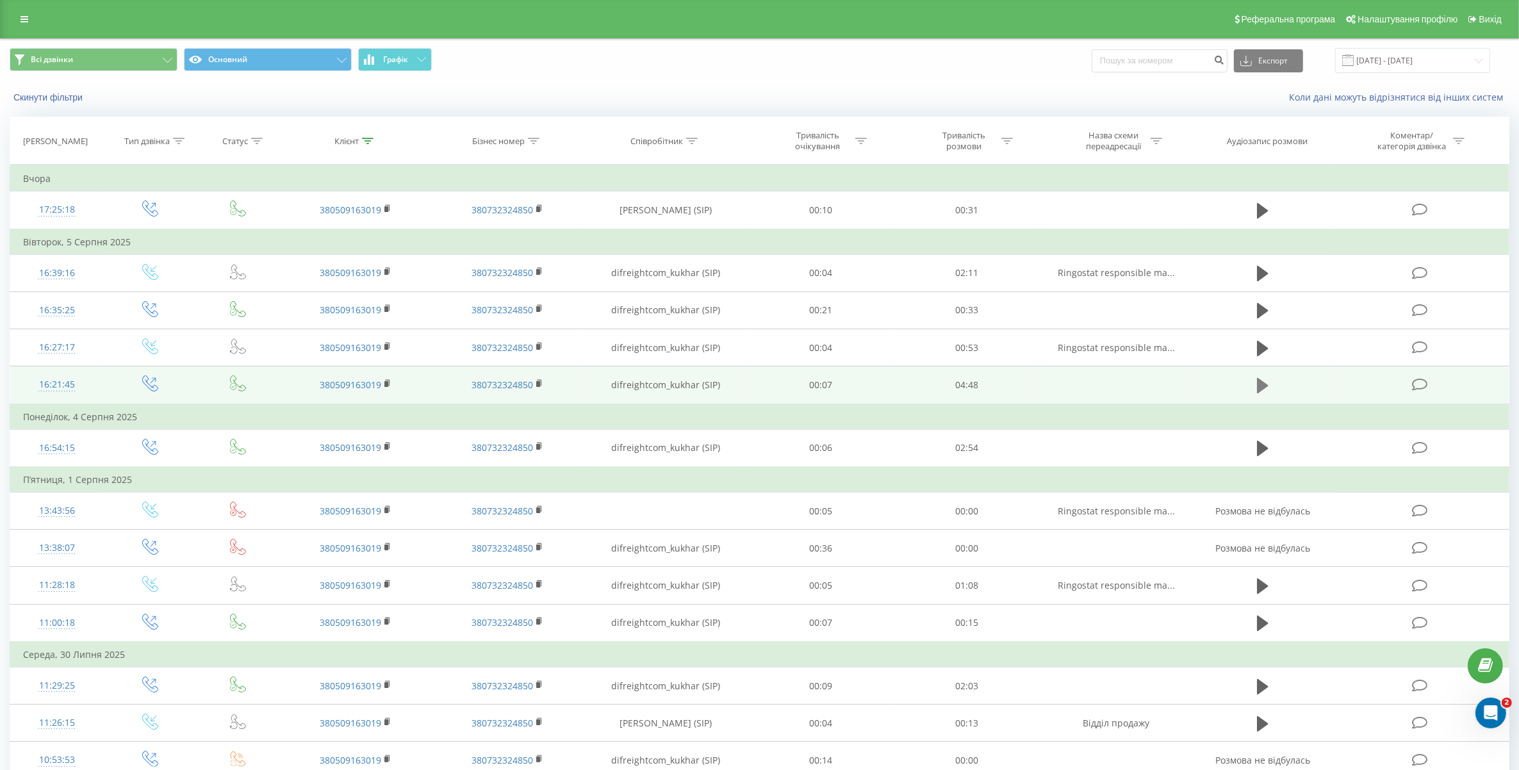
click at [1262, 380] on icon at bounding box center [1263, 386] width 12 height 18
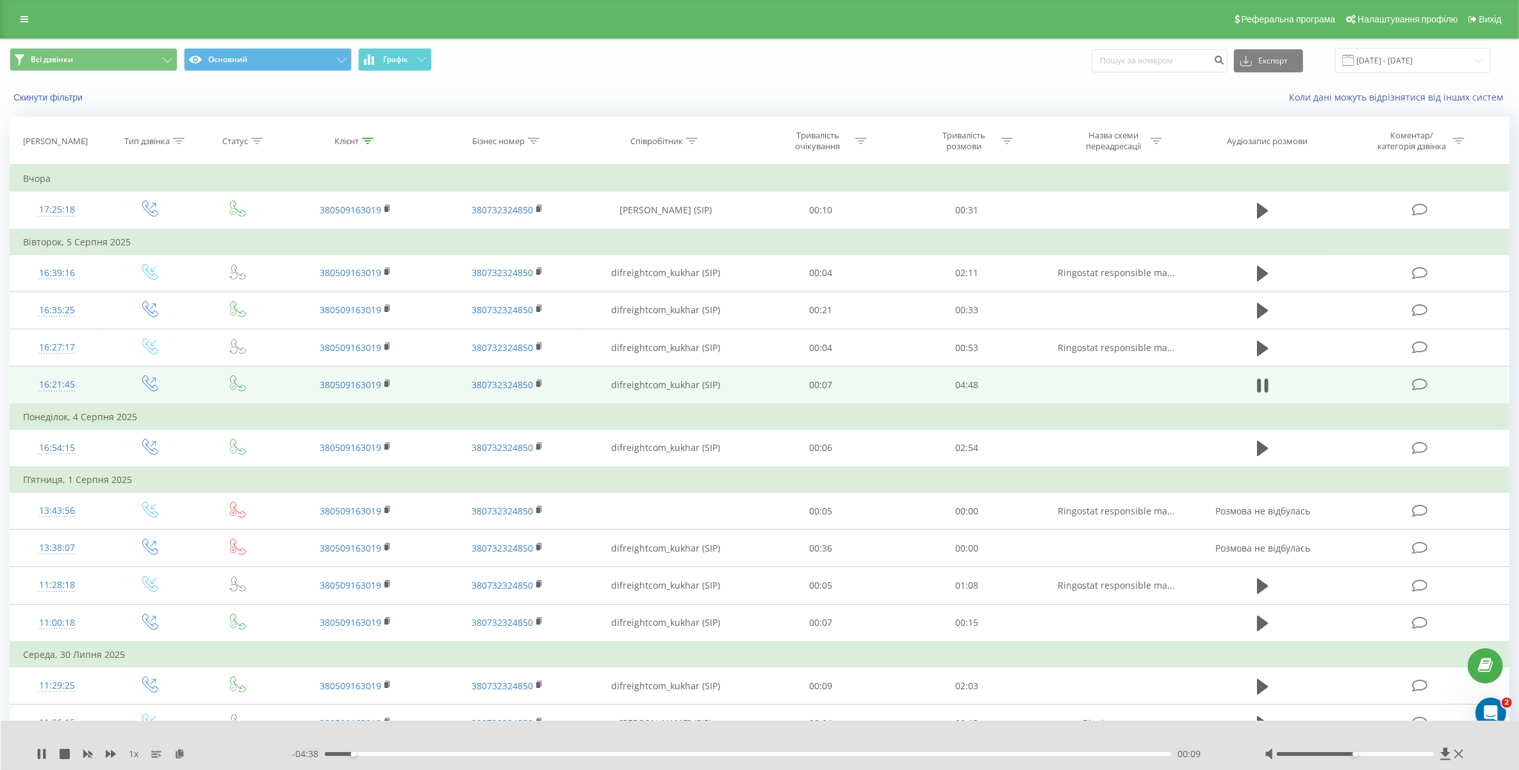
click at [1397, 750] on div at bounding box center [1365, 753] width 202 height 13
click at [1403, 757] on div at bounding box center [1365, 753] width 202 height 13
click at [1407, 751] on div at bounding box center [1365, 753] width 202 height 13
click at [1408, 757] on div at bounding box center [1365, 753] width 202 height 13
click at [1408, 748] on div at bounding box center [1365, 753] width 202 height 13
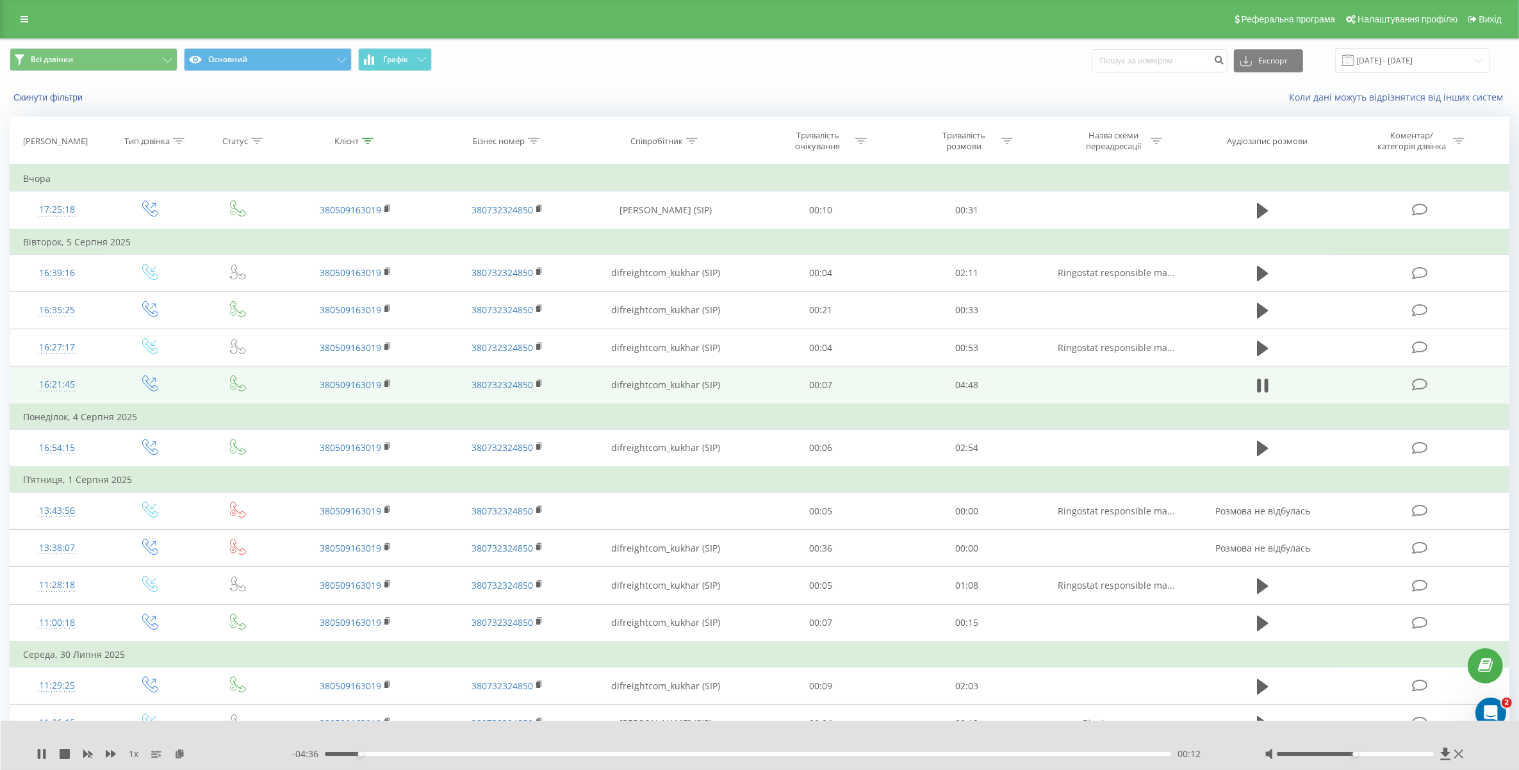
click at [1407, 759] on div at bounding box center [1365, 753] width 202 height 13
drag, startPoint x: 1355, startPoint y: 753, endPoint x: 1412, endPoint y: 760, distance: 58.1
click at [1412, 760] on div "1 x - 04:33 00:14 00:14" at bounding box center [760, 745] width 1519 height 49
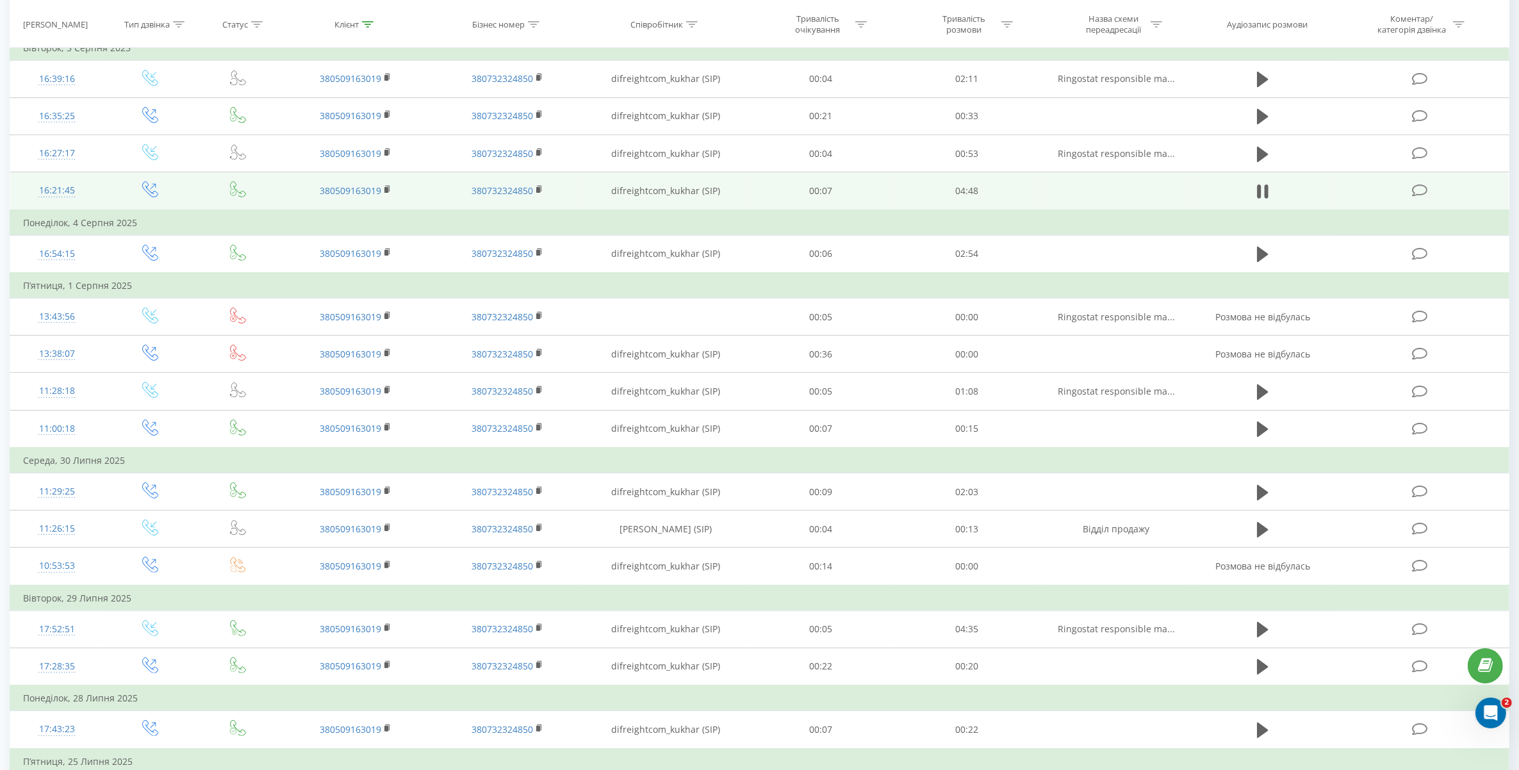
scroll to position [172, 0]
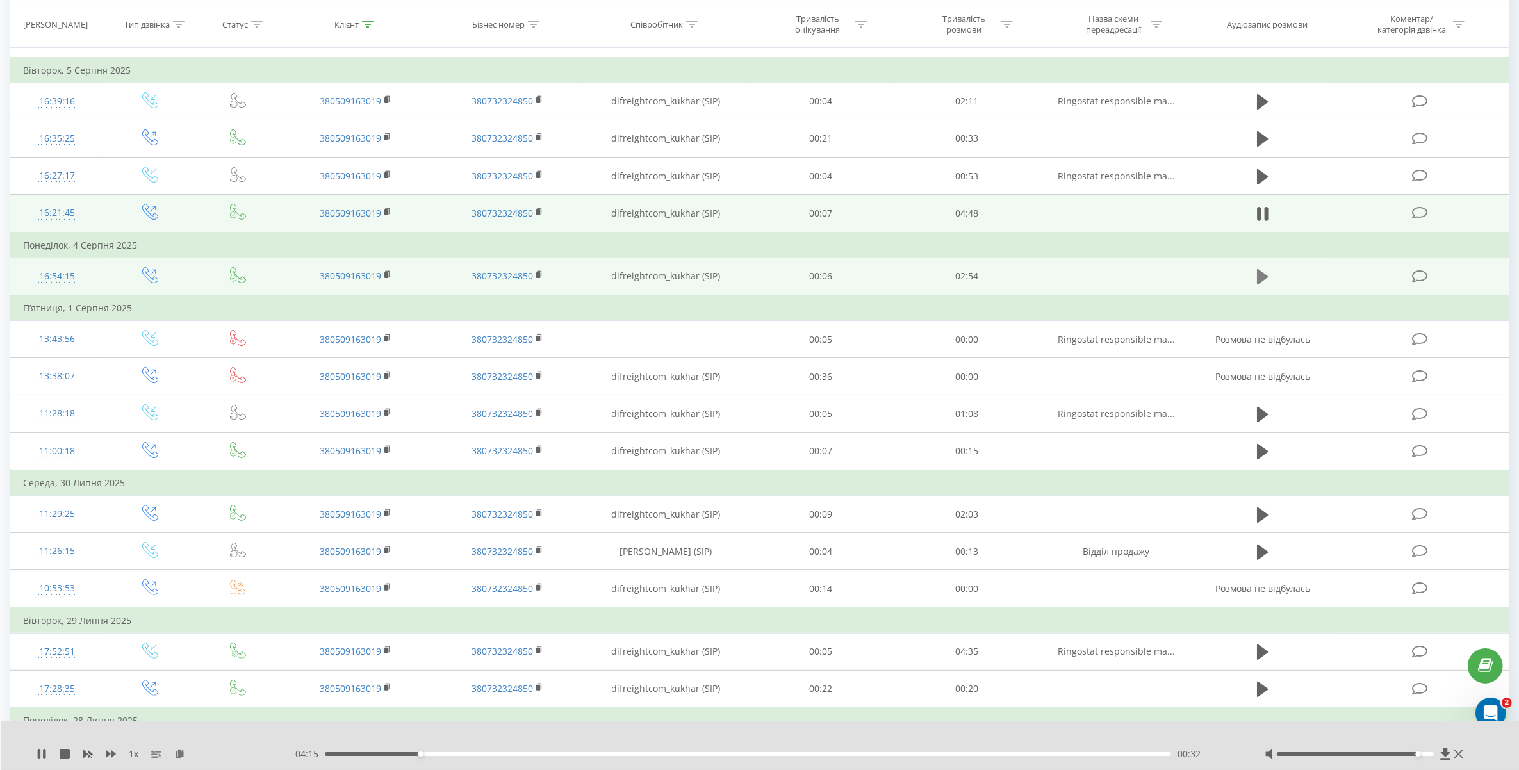
click at [1263, 271] on icon at bounding box center [1263, 277] width 12 height 18
click at [551, 760] on div "- 02:53 00:01 00:01" at bounding box center [762, 753] width 941 height 13
click at [559, 748] on div "- 02:52 00:02 00:02" at bounding box center [762, 753] width 941 height 13
click at [561, 753] on div "00:02" at bounding box center [748, 754] width 847 height 4
click at [750, 755] on div "01:27" at bounding box center [748, 754] width 847 height 4
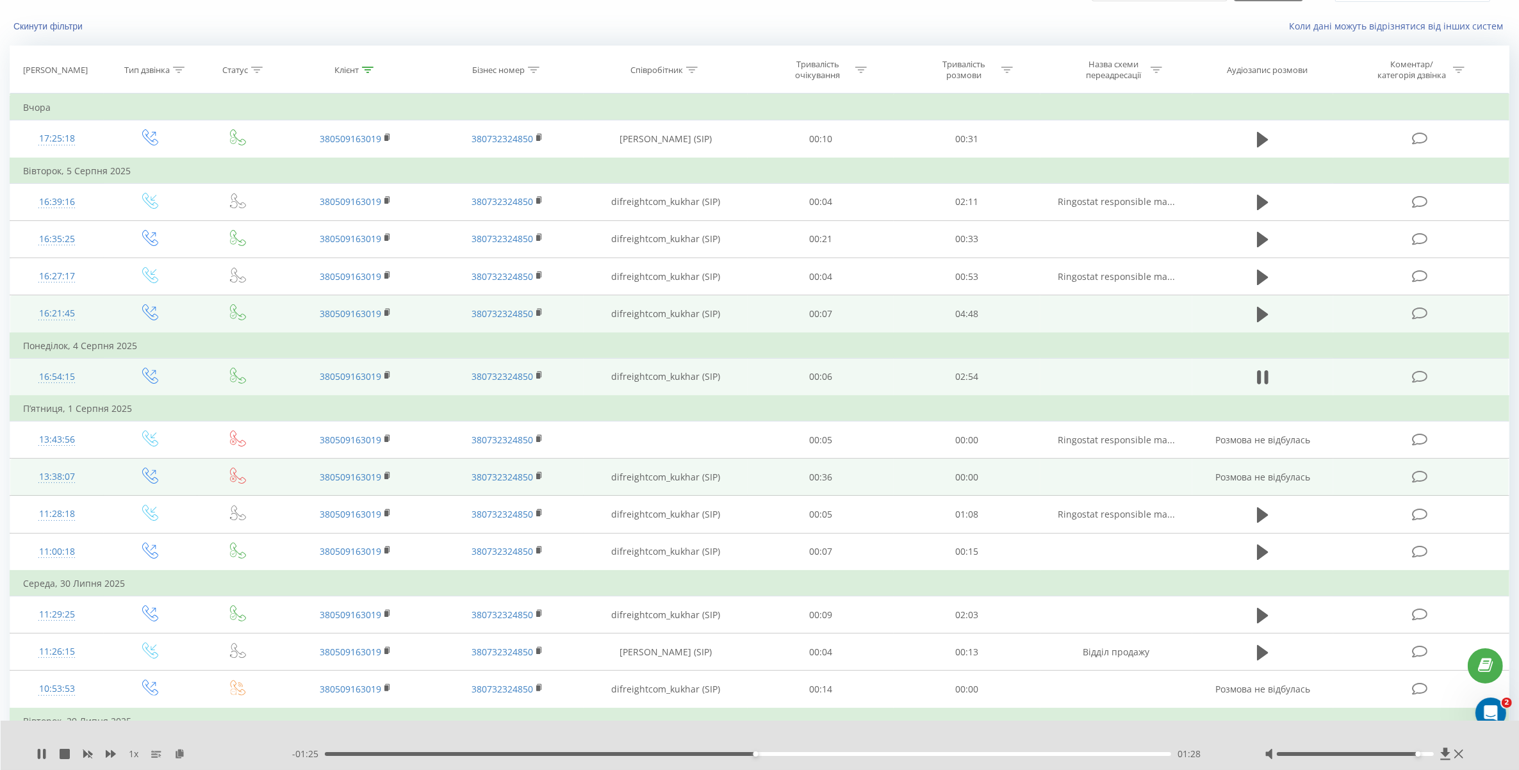
scroll to position [12, 0]
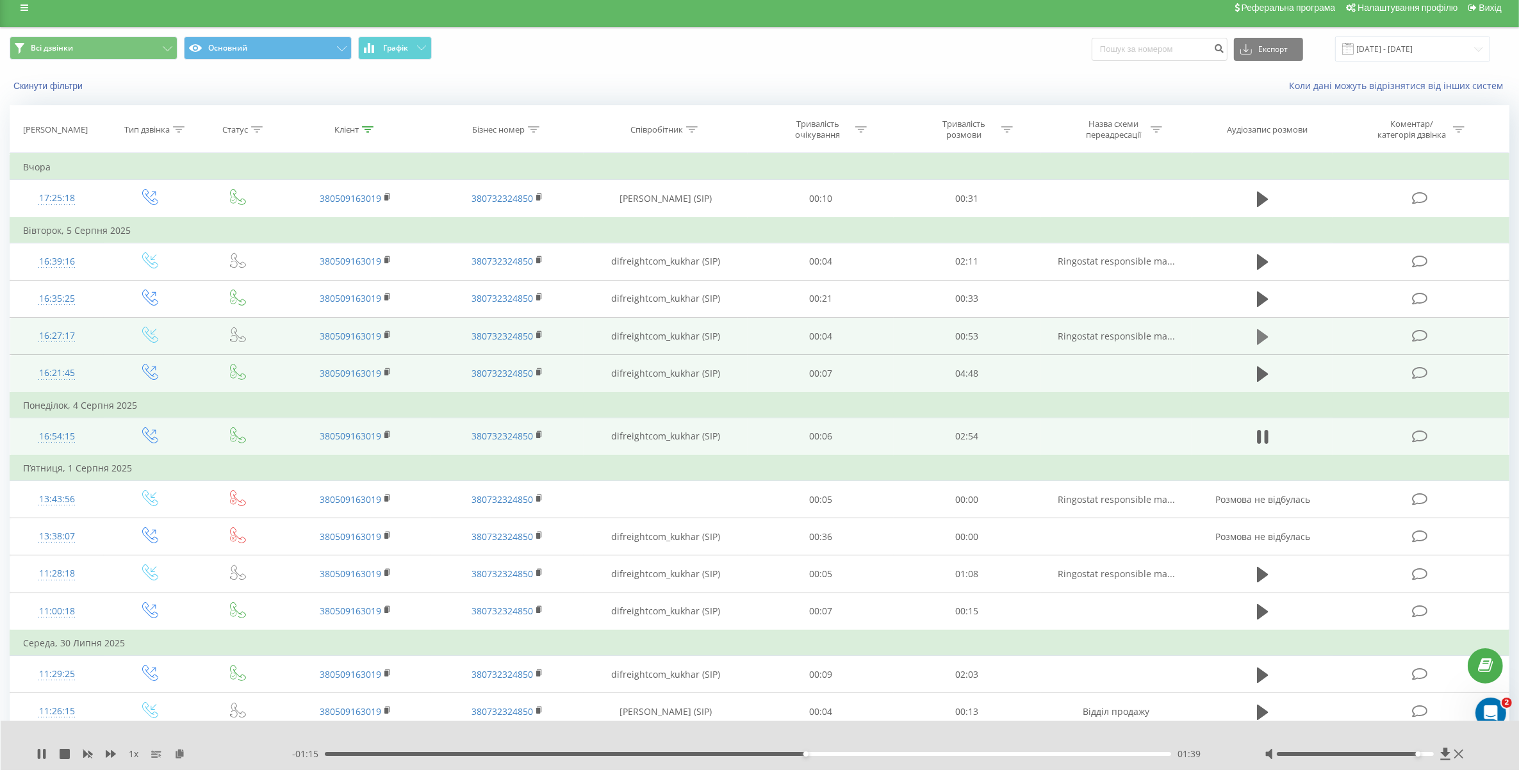
click at [1264, 339] on icon at bounding box center [1263, 336] width 12 height 15
click at [1430, 753] on div at bounding box center [1355, 754] width 157 height 4
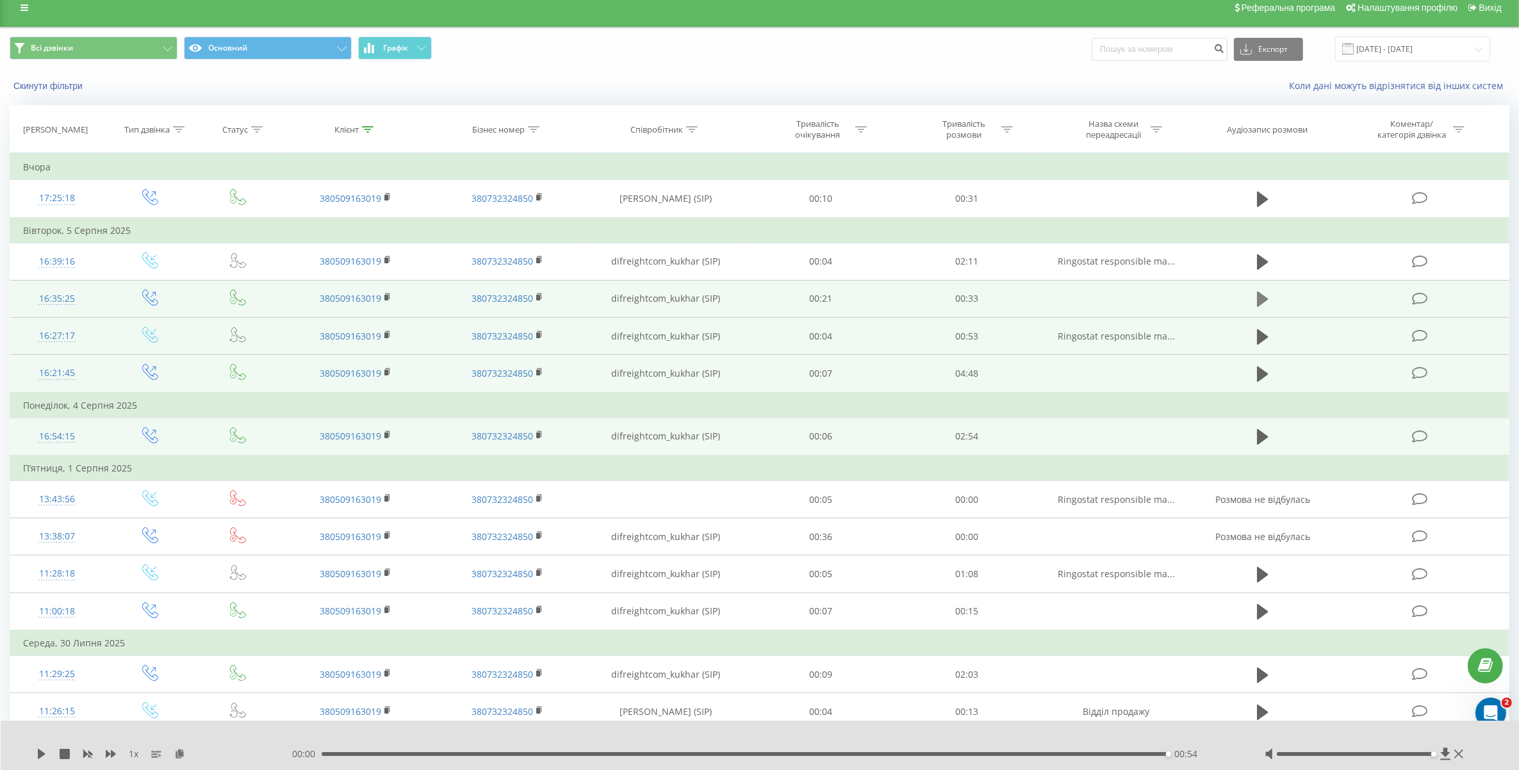
click at [1262, 297] on icon at bounding box center [1263, 298] width 12 height 15
